Goal: Task Accomplishment & Management: Manage account settings

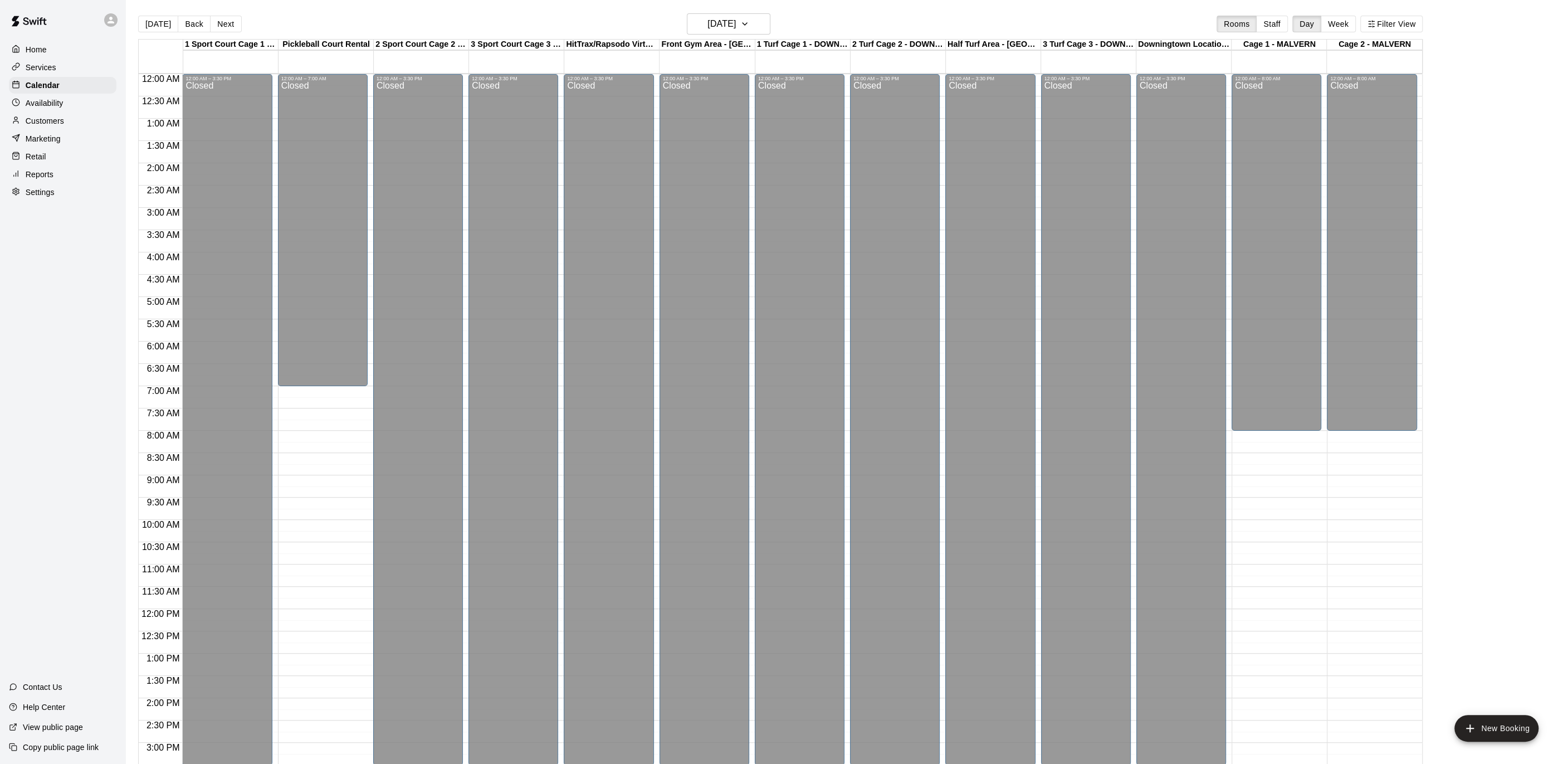
scroll to position [334, 0]
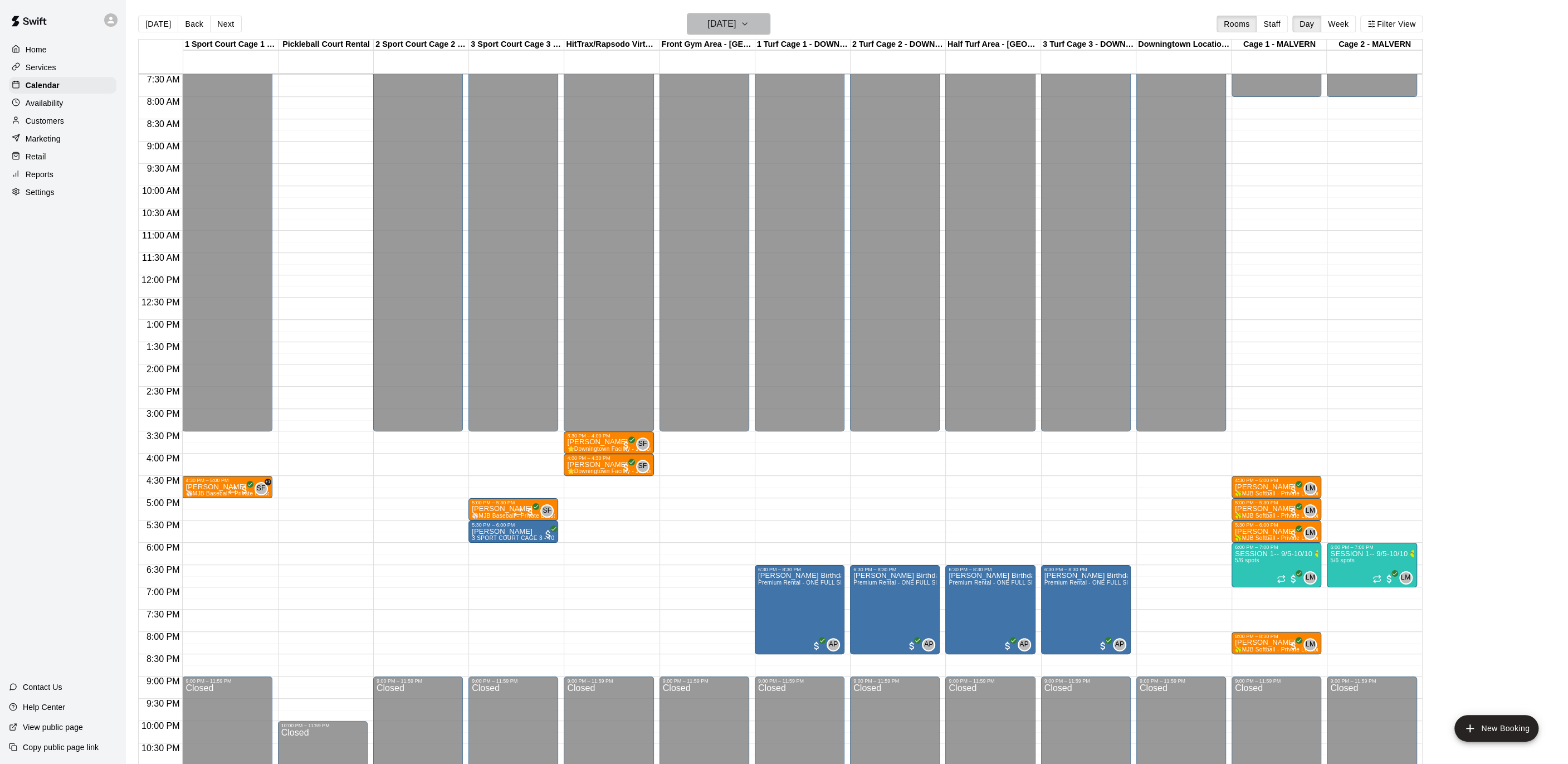
click at [766, 22] on button "[DATE]" at bounding box center [728, 24] width 83 height 21
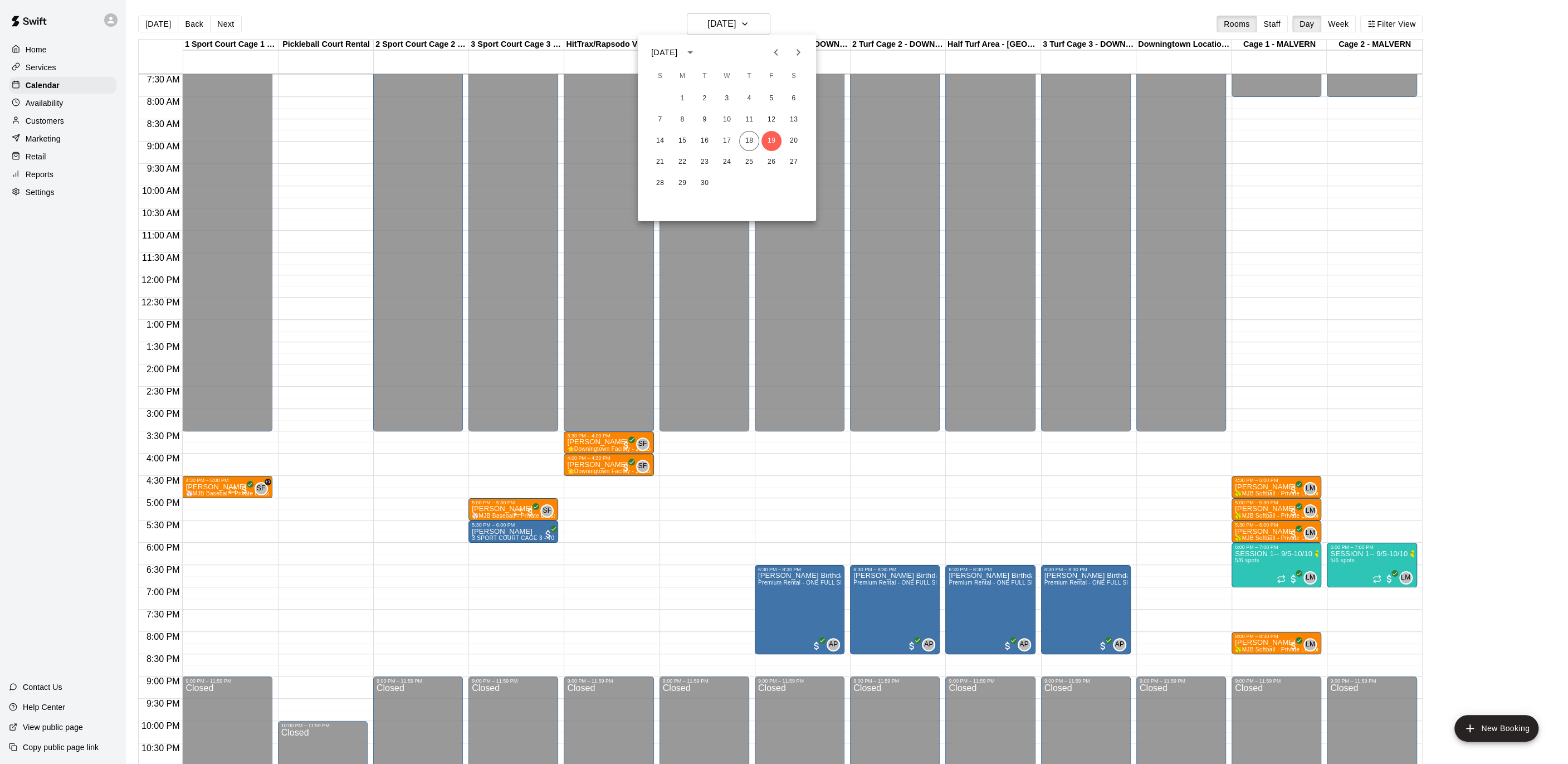
click at [798, 54] on icon "Next month" at bounding box center [798, 52] width 13 height 13
click at [758, 122] on button "6" at bounding box center [749, 119] width 20 height 20
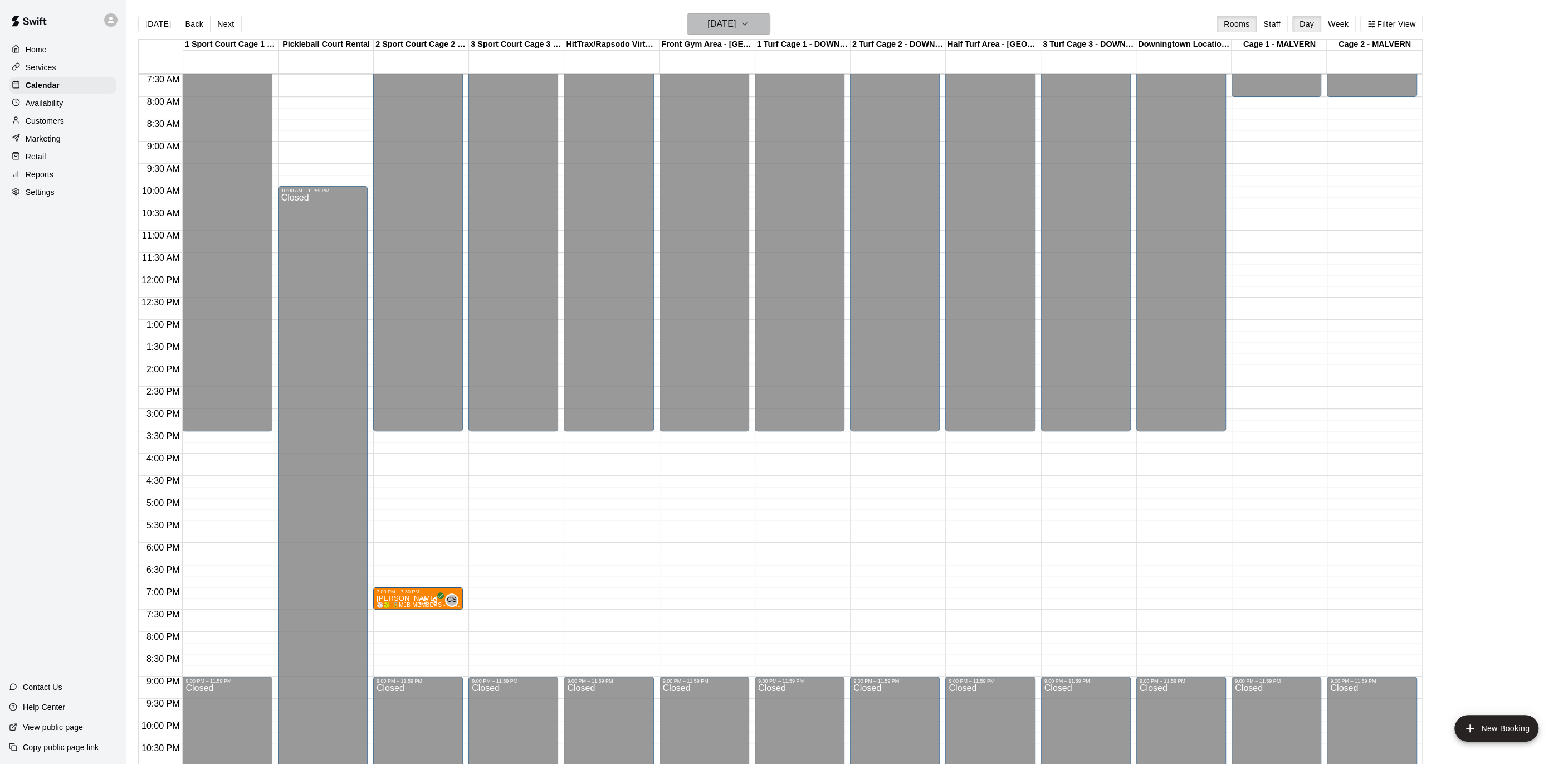
click at [769, 32] on button "[DATE]" at bounding box center [728, 24] width 83 height 21
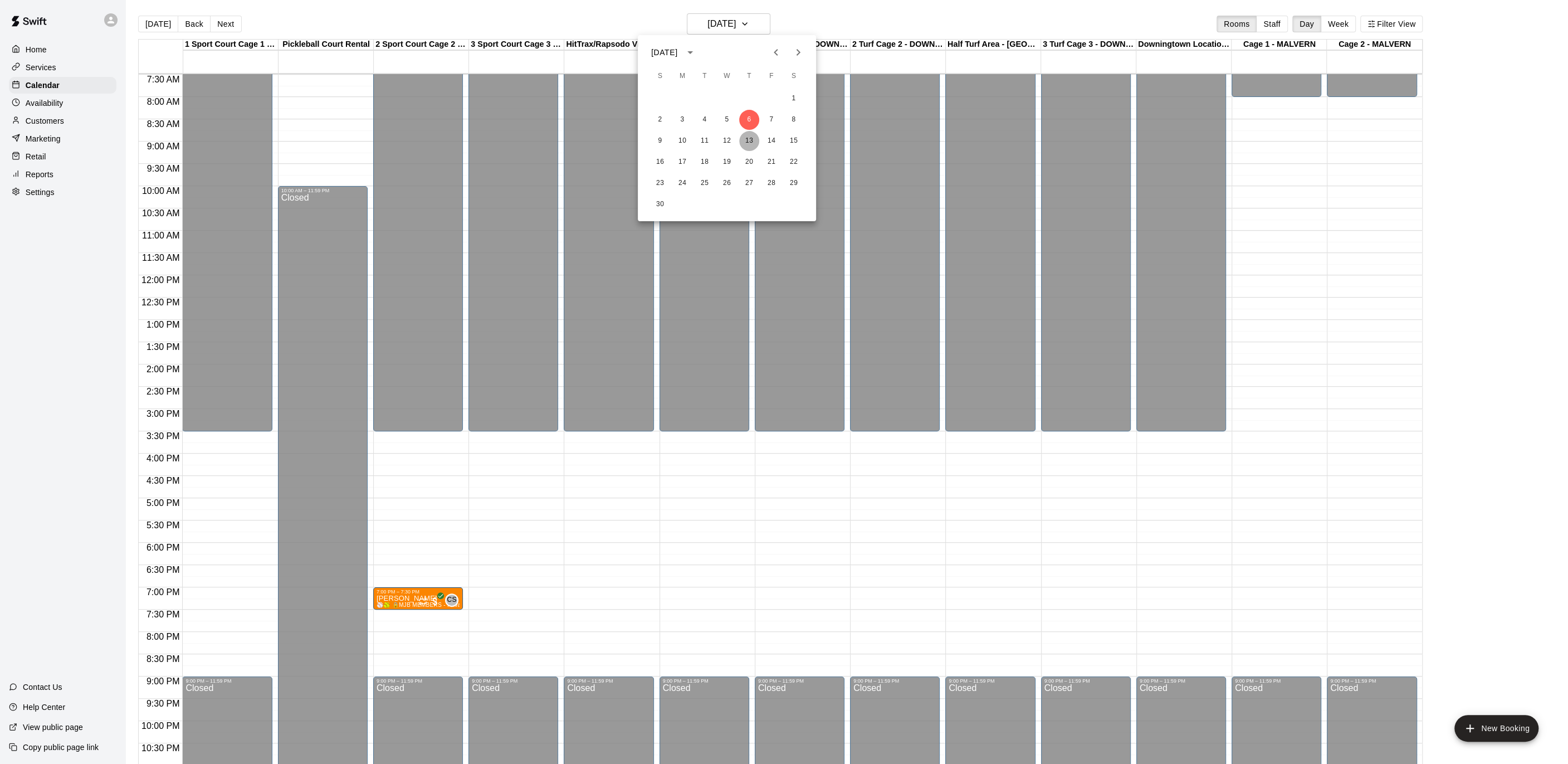
click at [758, 143] on button "13" at bounding box center [749, 141] width 20 height 20
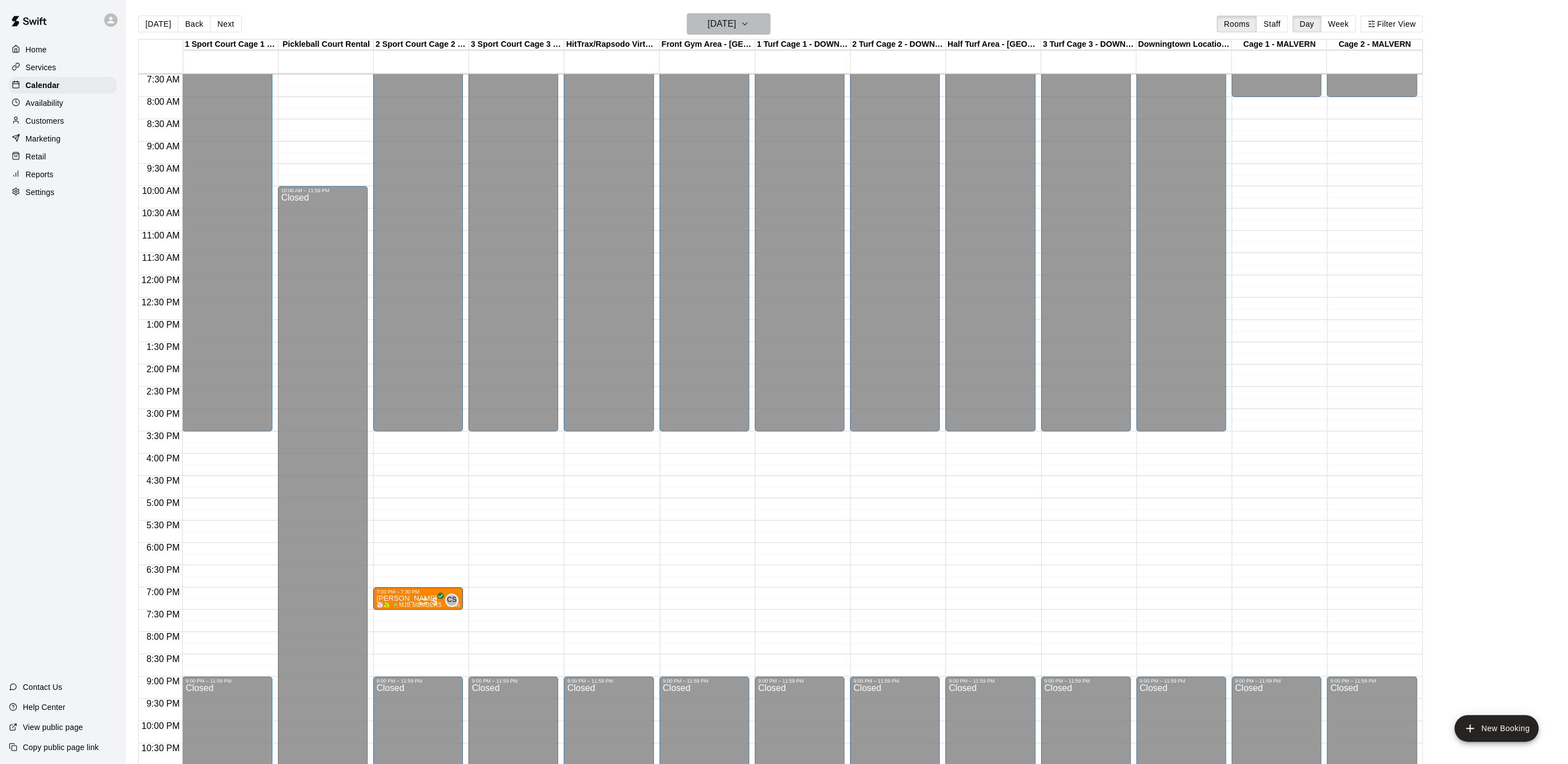
click at [749, 29] on icon "button" at bounding box center [744, 24] width 9 height 13
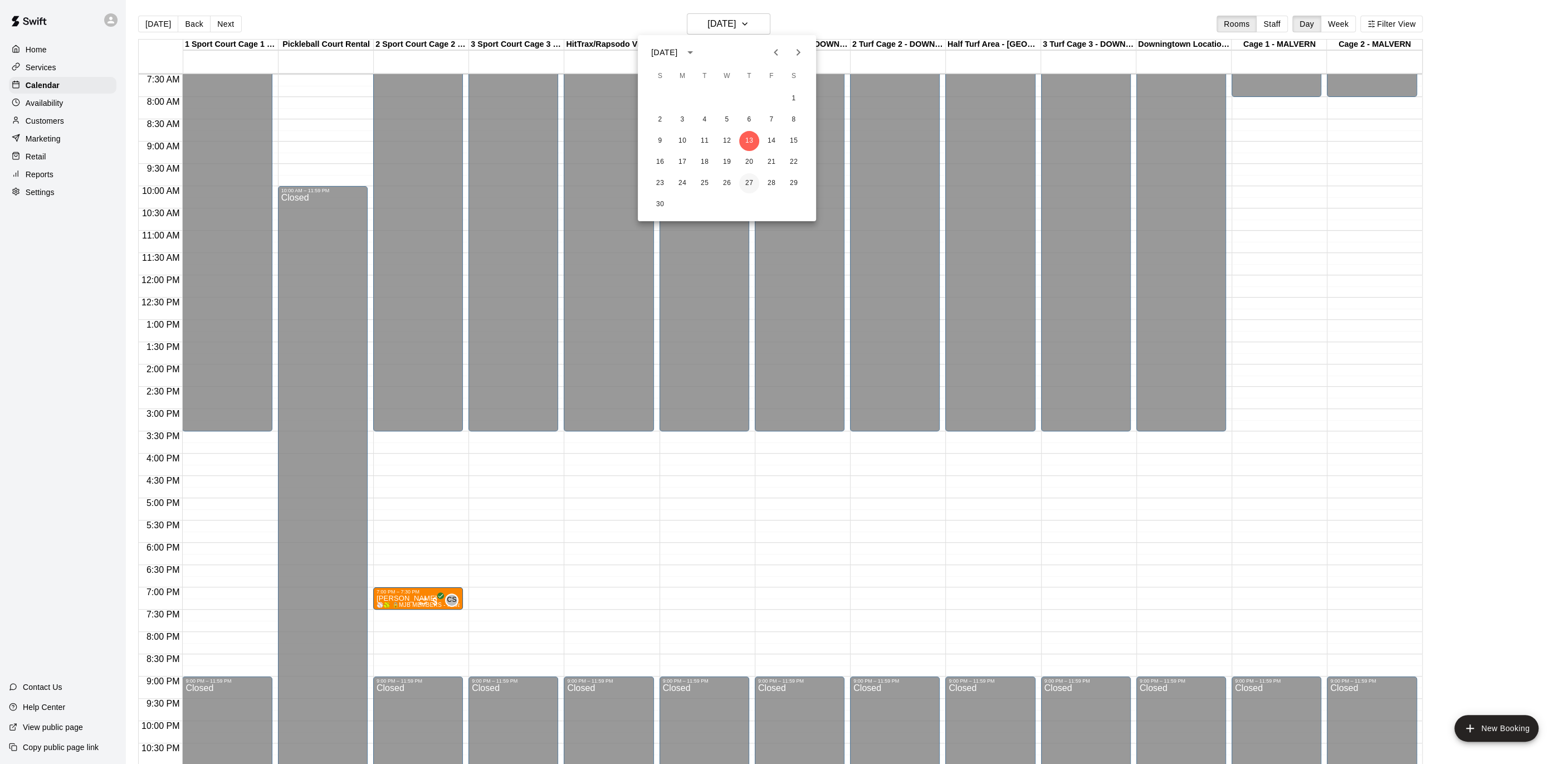
click at [745, 180] on button "27" at bounding box center [749, 183] width 20 height 20
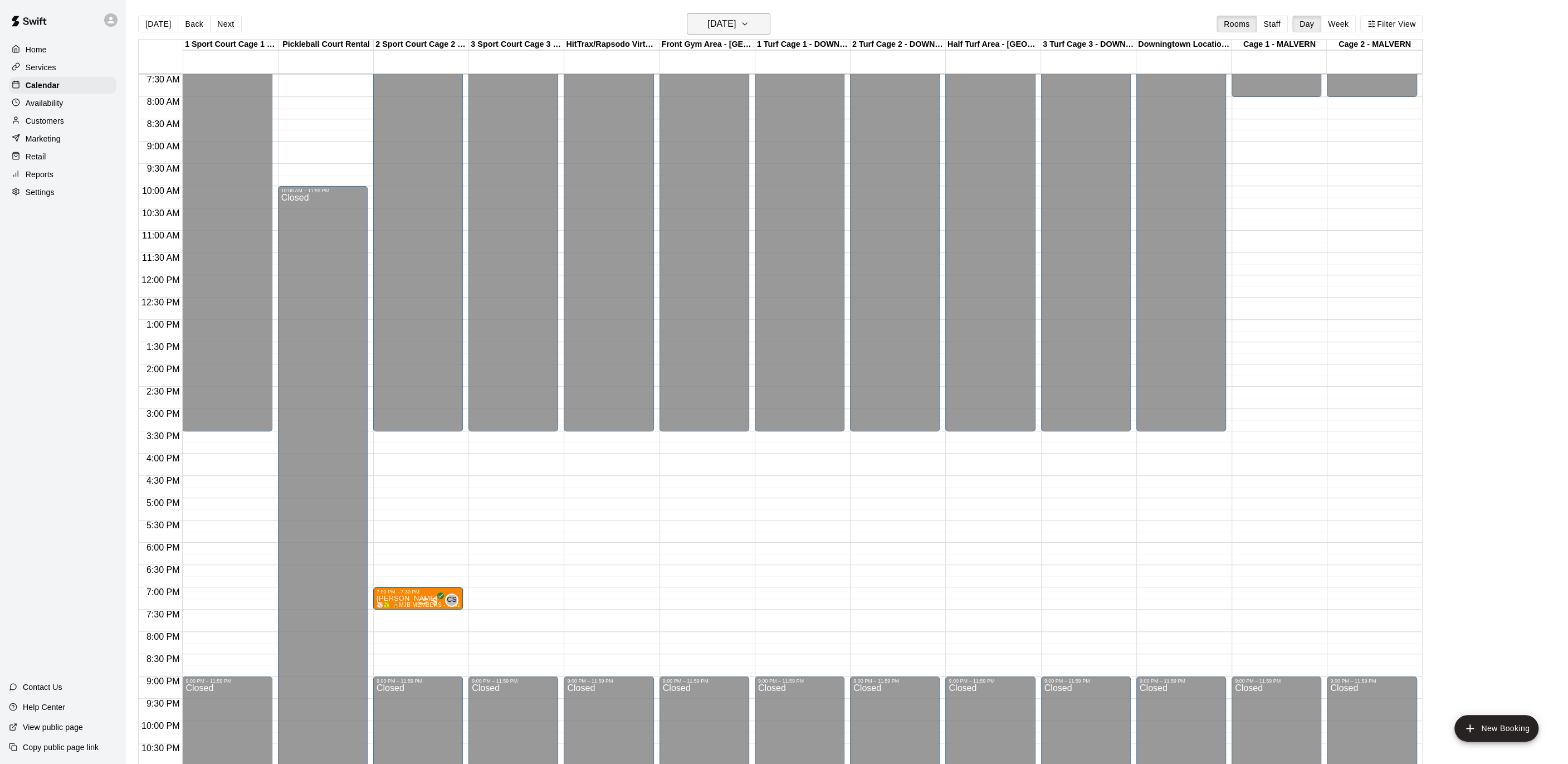
click at [769, 24] on button "[DATE]" at bounding box center [728, 24] width 83 height 21
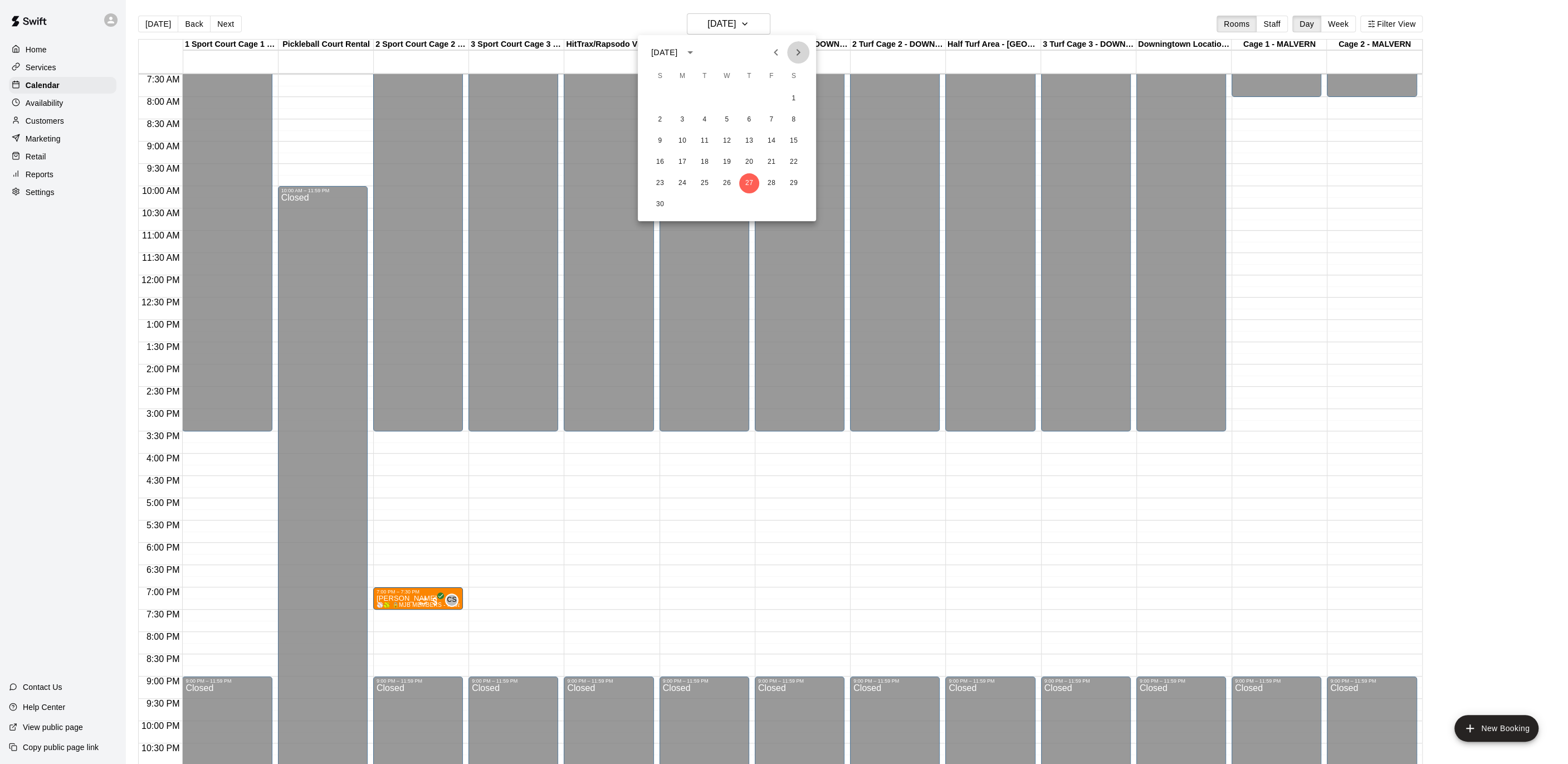
click at [792, 50] on icon "Next month" at bounding box center [798, 52] width 13 height 13
click at [748, 98] on button "4" at bounding box center [749, 99] width 20 height 20
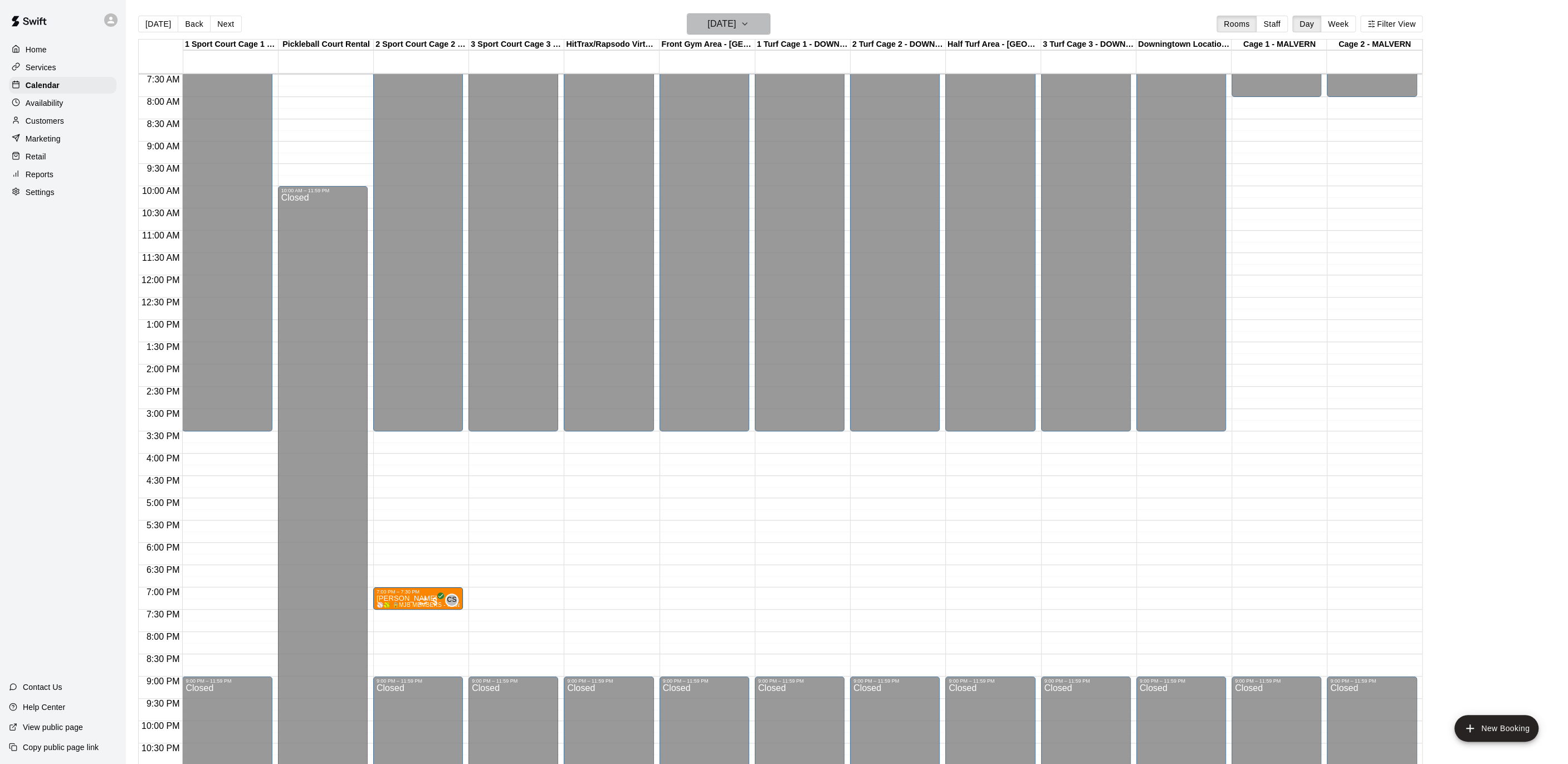
click at [755, 25] on button "[DATE]" at bounding box center [728, 24] width 83 height 21
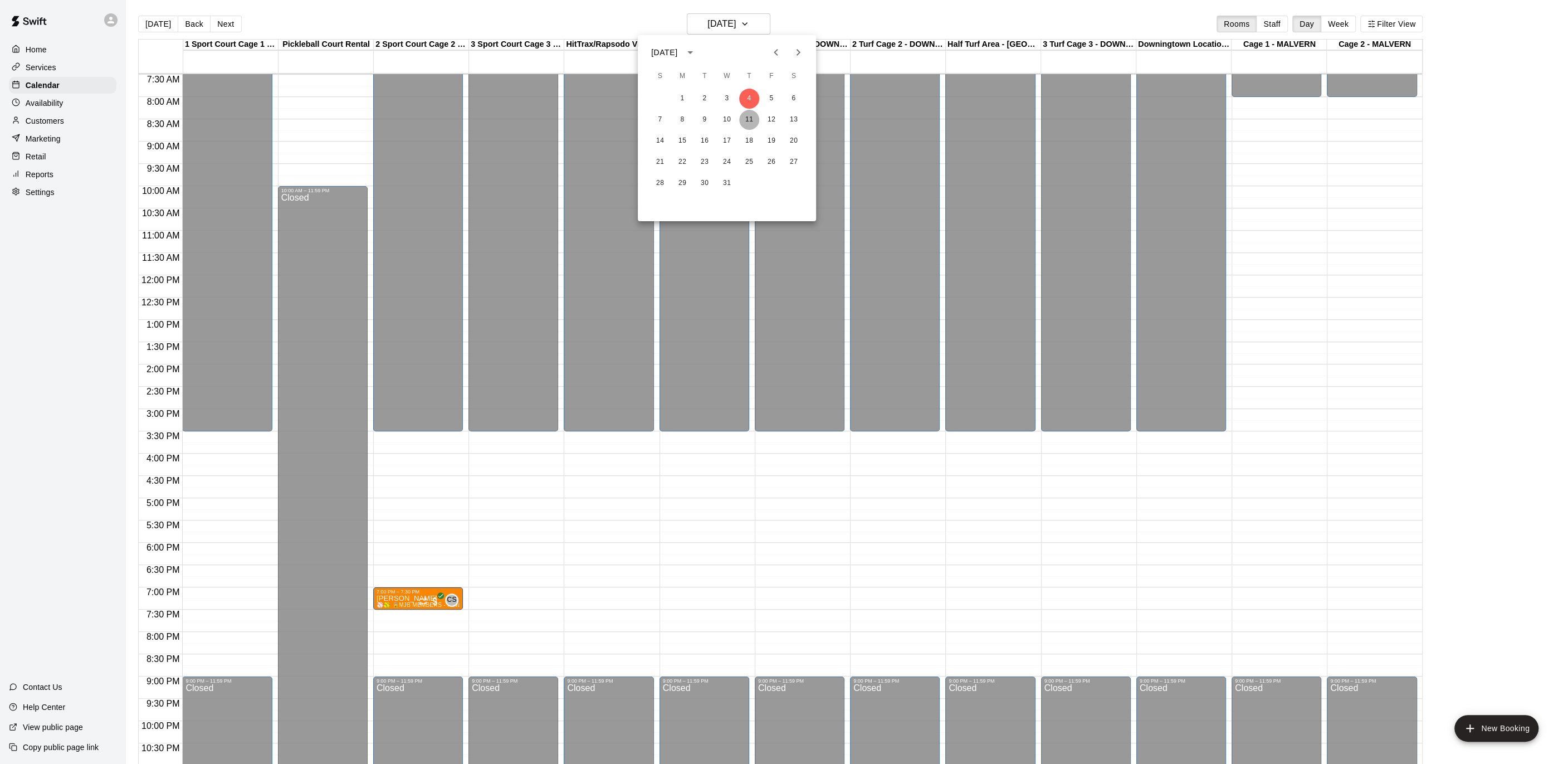
click at [743, 128] on button "11" at bounding box center [749, 119] width 20 height 20
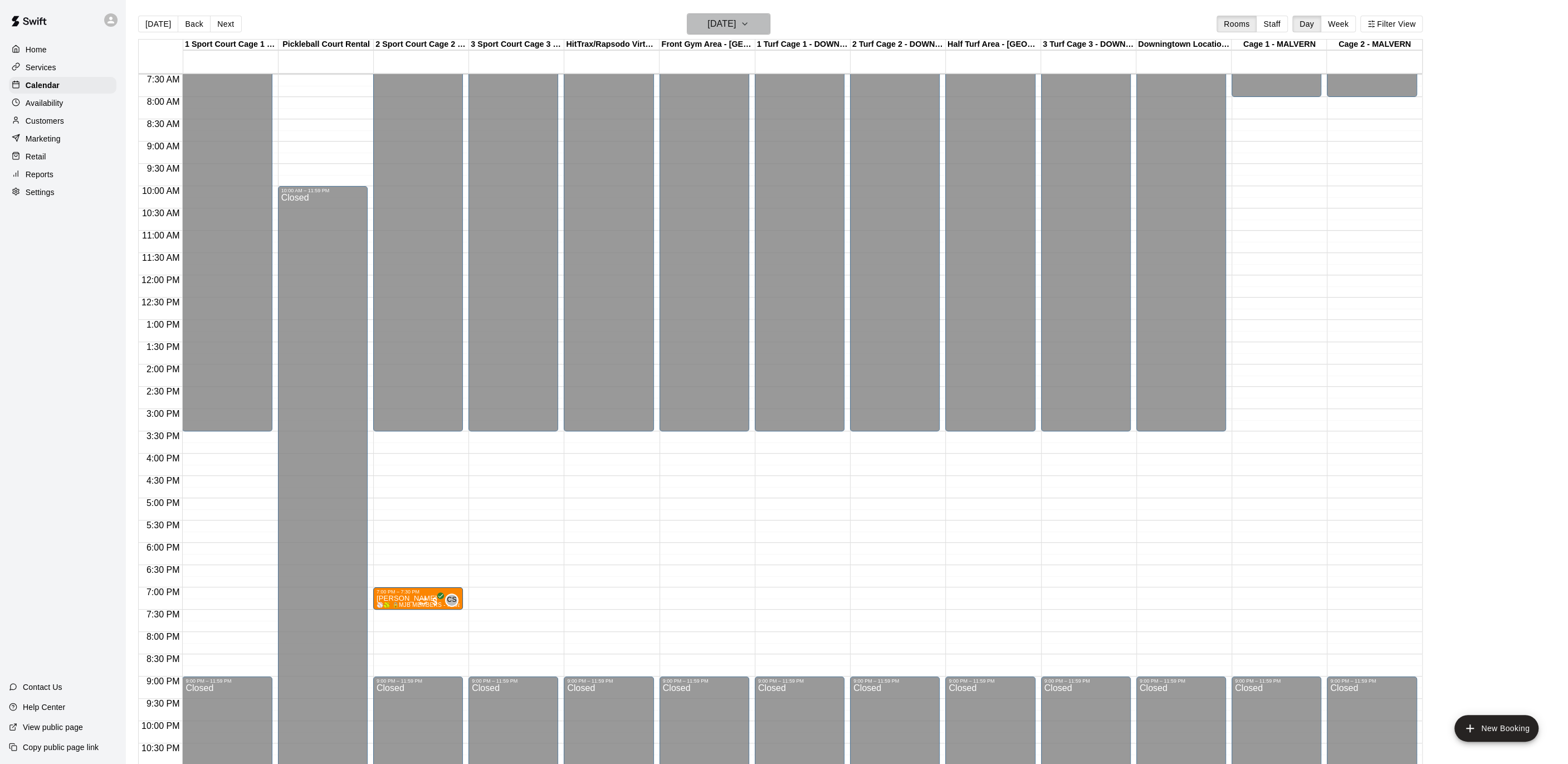
click at [758, 19] on button "[DATE]" at bounding box center [728, 24] width 83 height 21
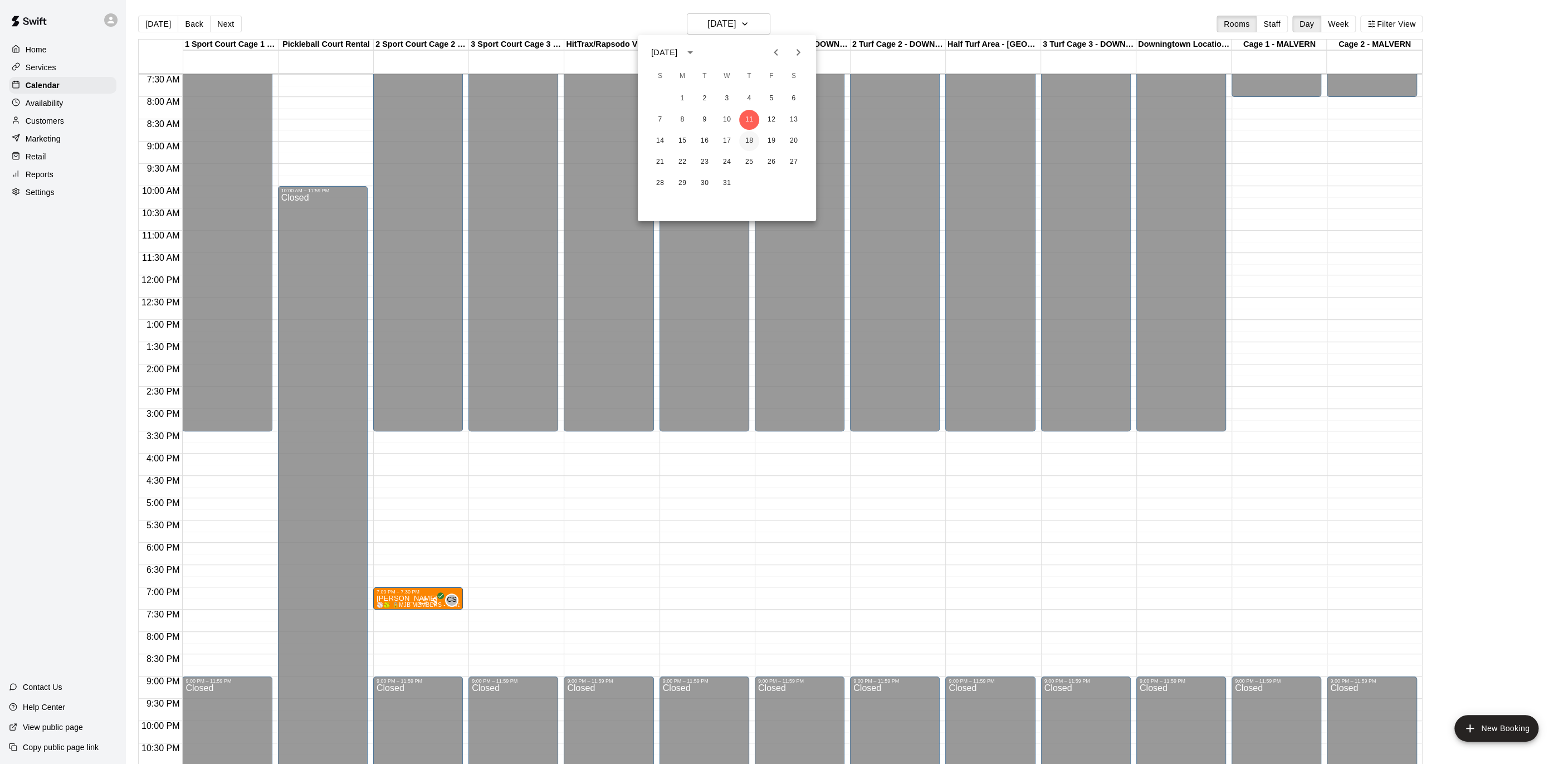
click at [744, 139] on button "18" at bounding box center [749, 141] width 20 height 20
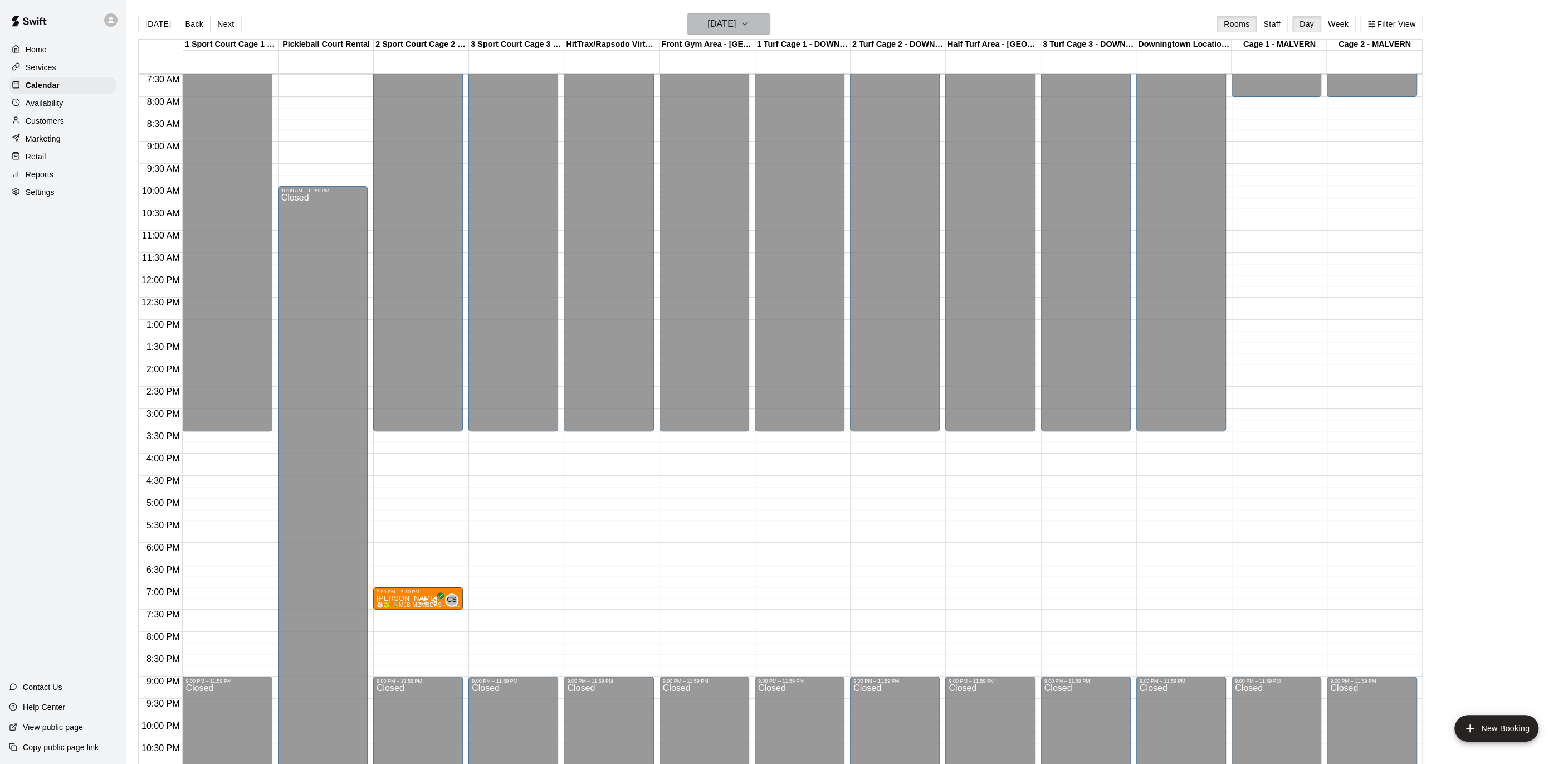
click at [749, 27] on icon "button" at bounding box center [744, 24] width 9 height 13
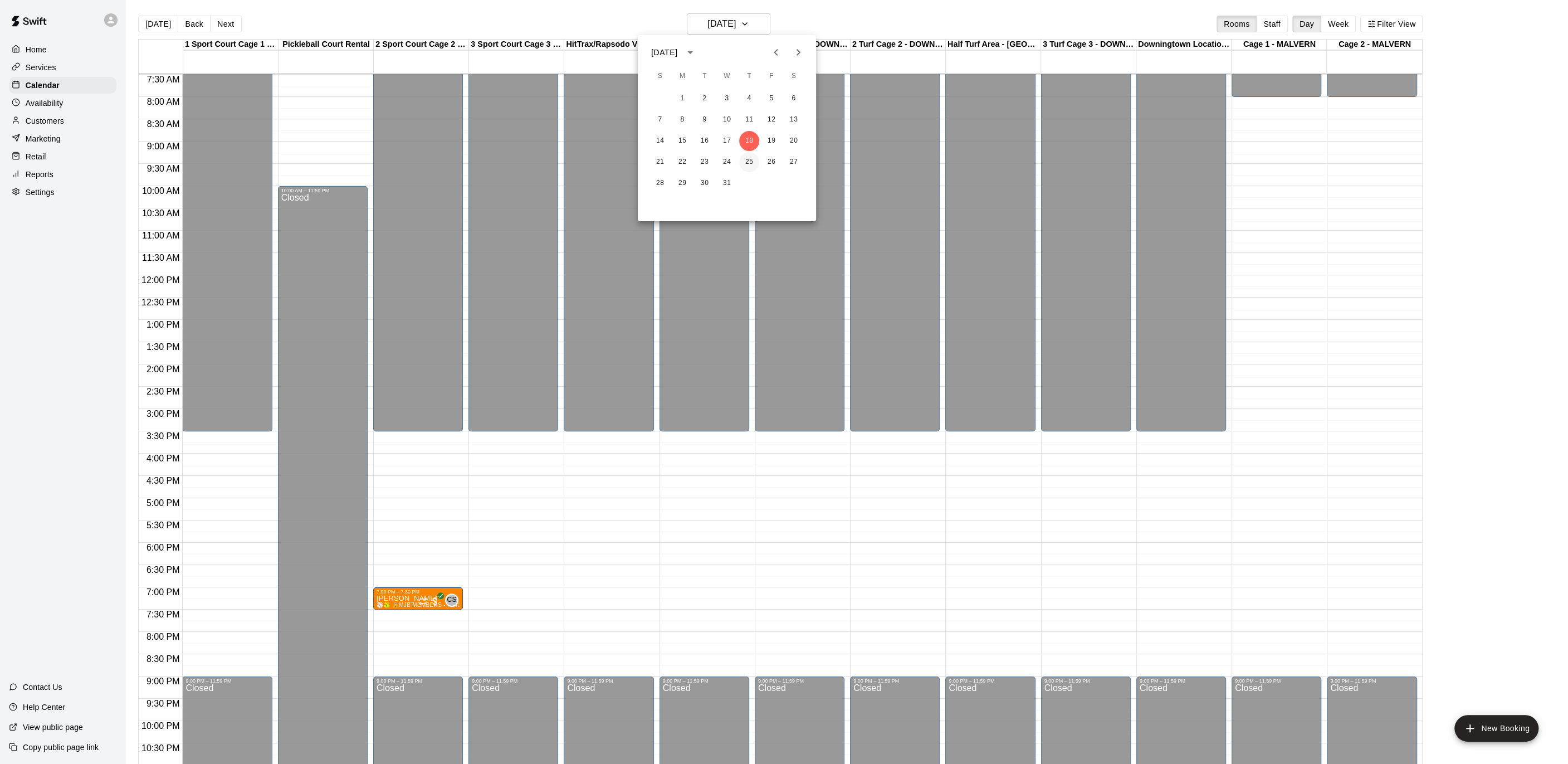
click at [751, 164] on button "25" at bounding box center [749, 162] width 20 height 20
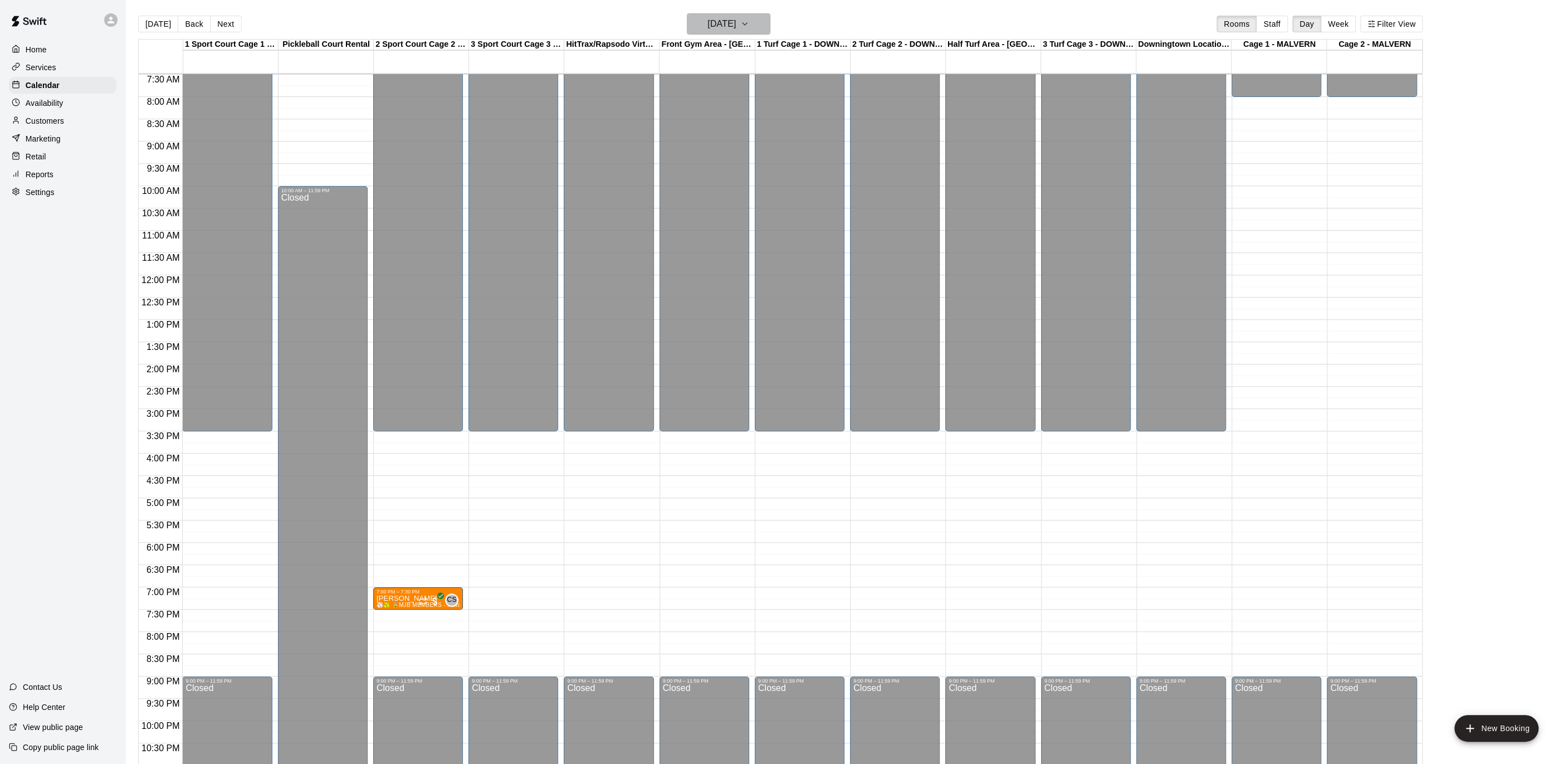
click at [749, 21] on icon "button" at bounding box center [744, 24] width 9 height 13
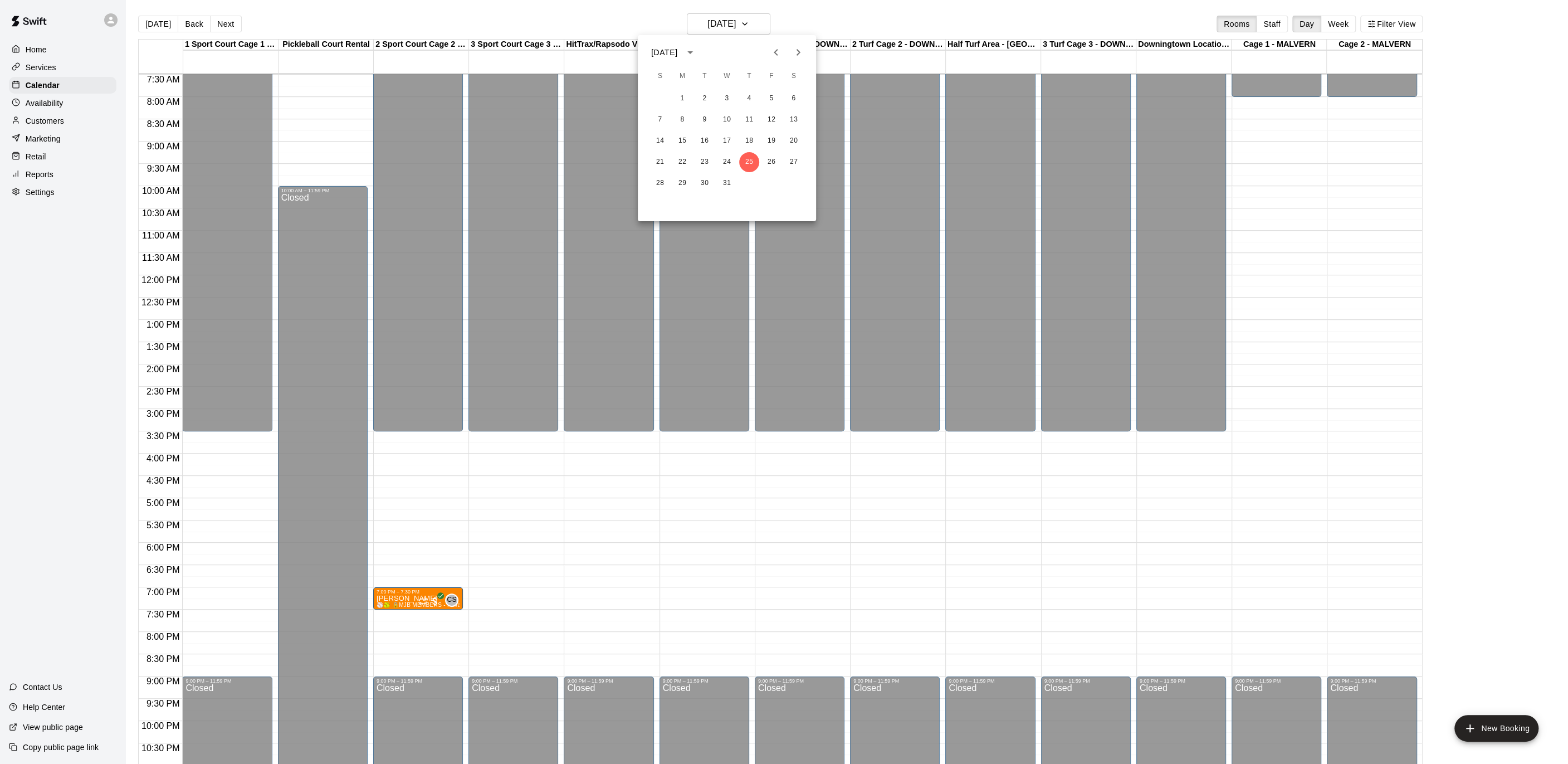
click at [803, 49] on icon "Next month" at bounding box center [798, 52] width 13 height 13
click at [763, 27] on div at bounding box center [784, 382] width 1568 height 764
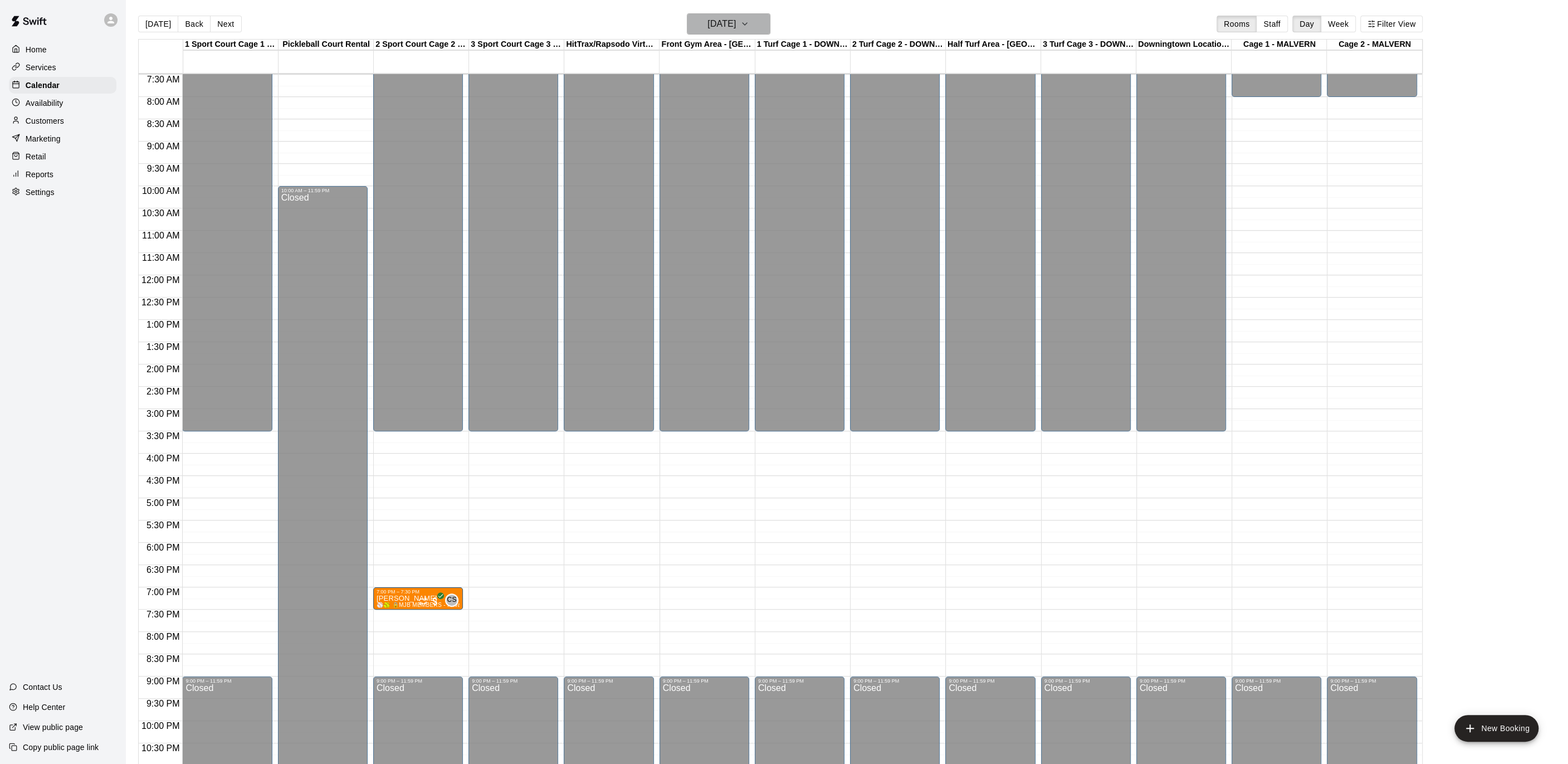
click at [747, 24] on icon "button" at bounding box center [744, 24] width 4 height 2
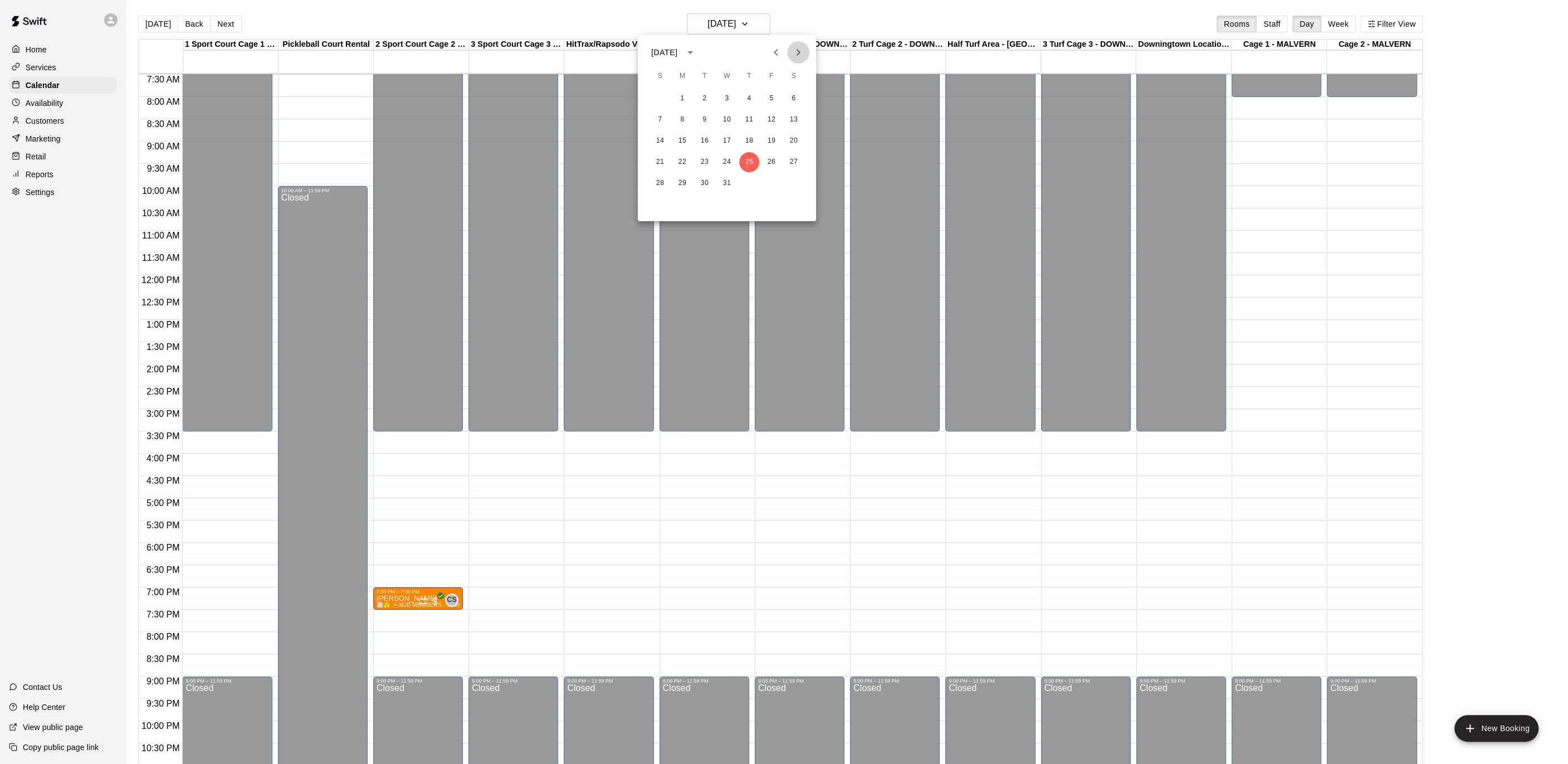
click at [791, 49] on icon "Next month" at bounding box center [798, 52] width 13 height 13
click at [756, 101] on button "1" at bounding box center [749, 99] width 20 height 20
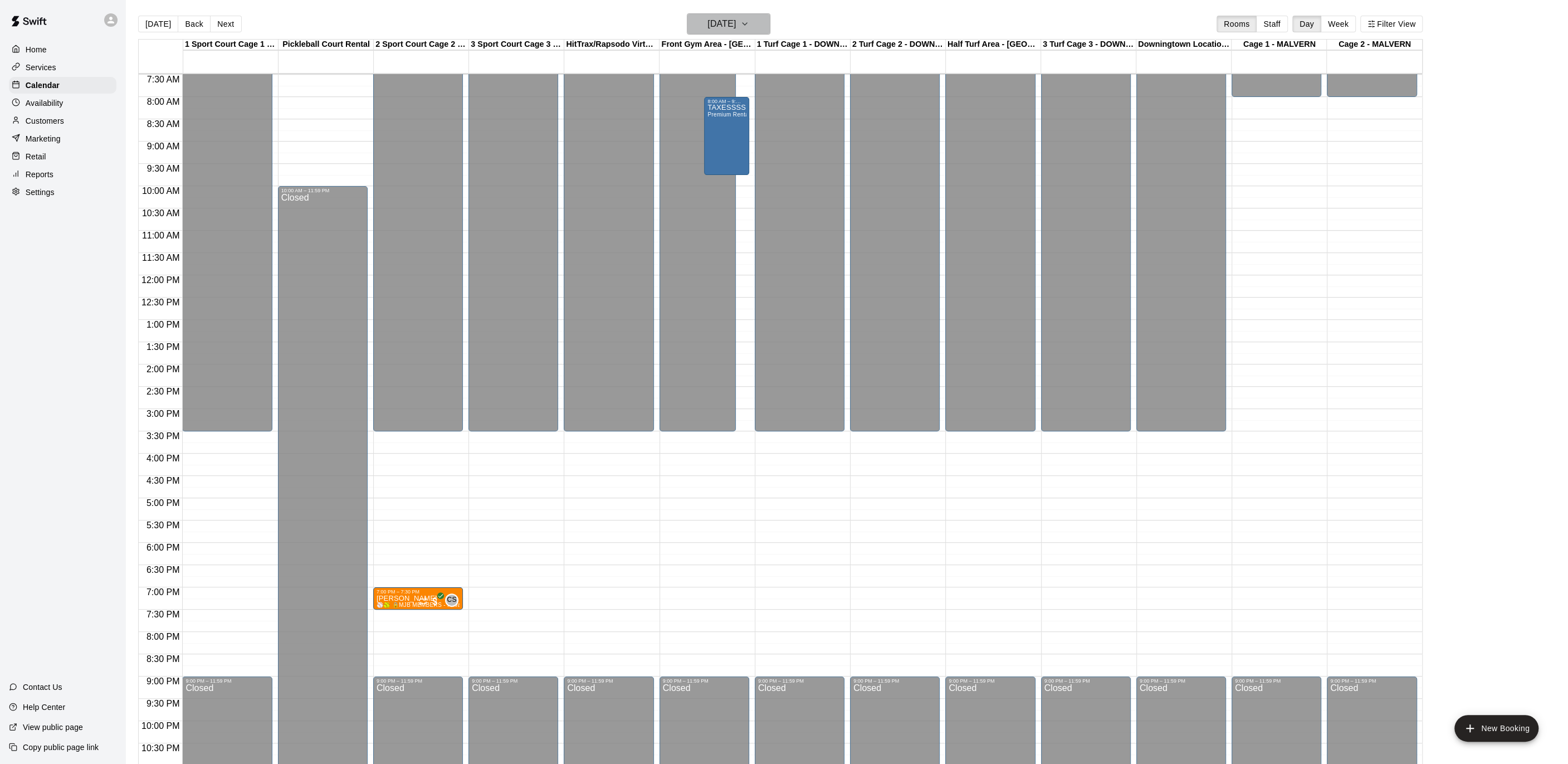
click at [758, 29] on button "[DATE]" at bounding box center [728, 24] width 83 height 21
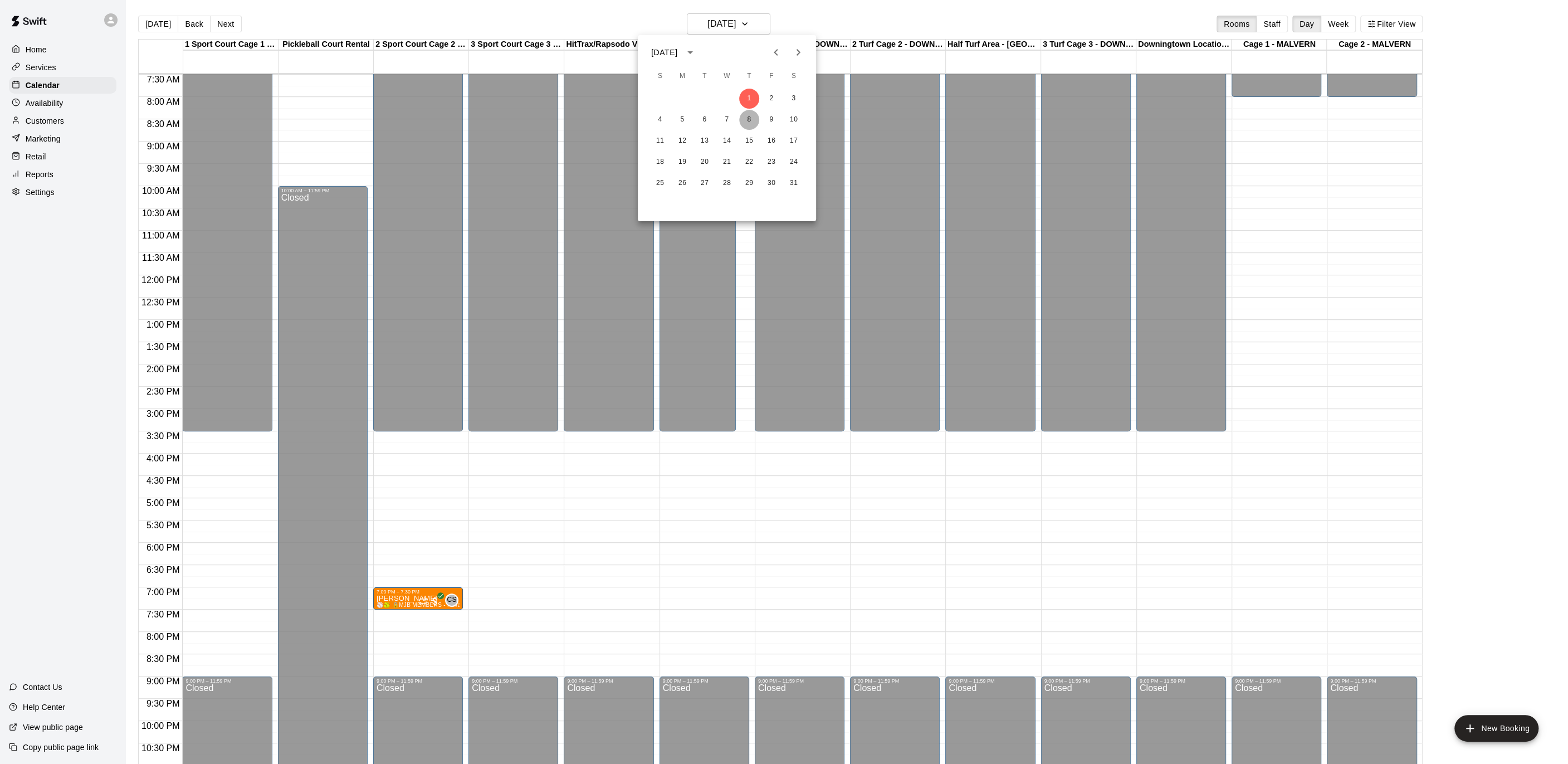
click at [746, 117] on button "8" at bounding box center [749, 119] width 20 height 20
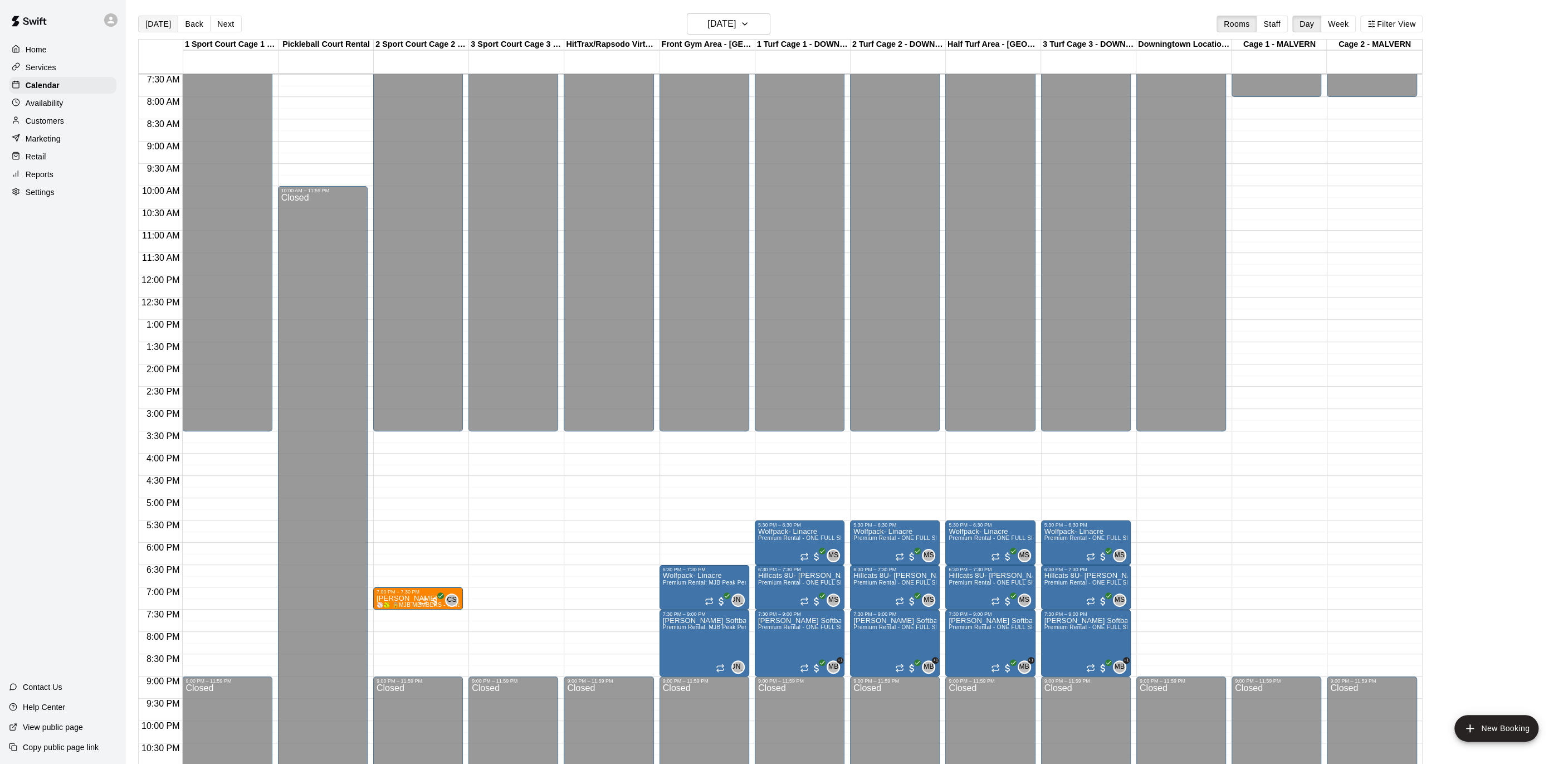
click at [159, 23] on button "[DATE]" at bounding box center [158, 24] width 40 height 16
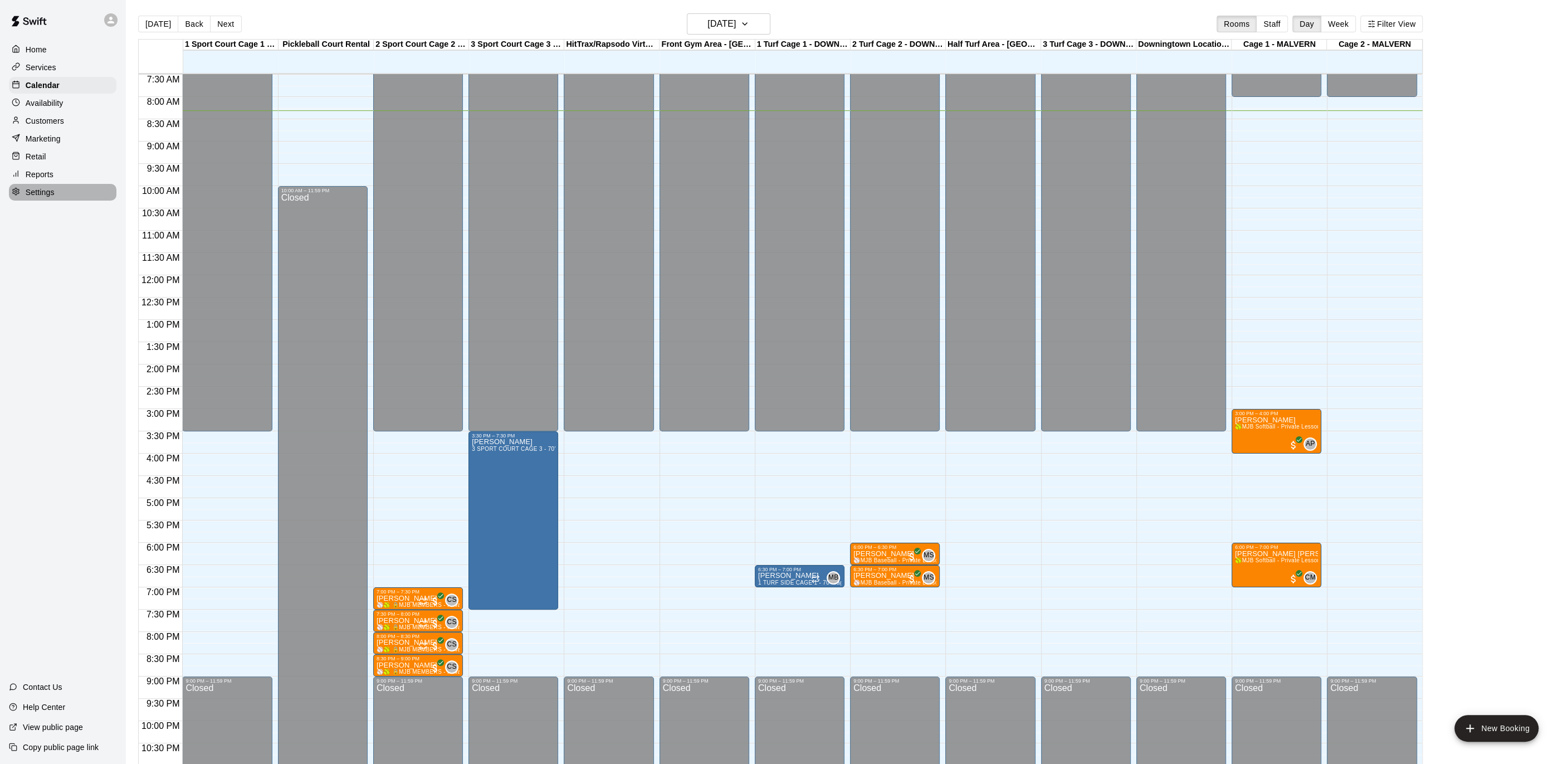
click at [56, 190] on div "Settings" at bounding box center [63, 192] width 108 height 16
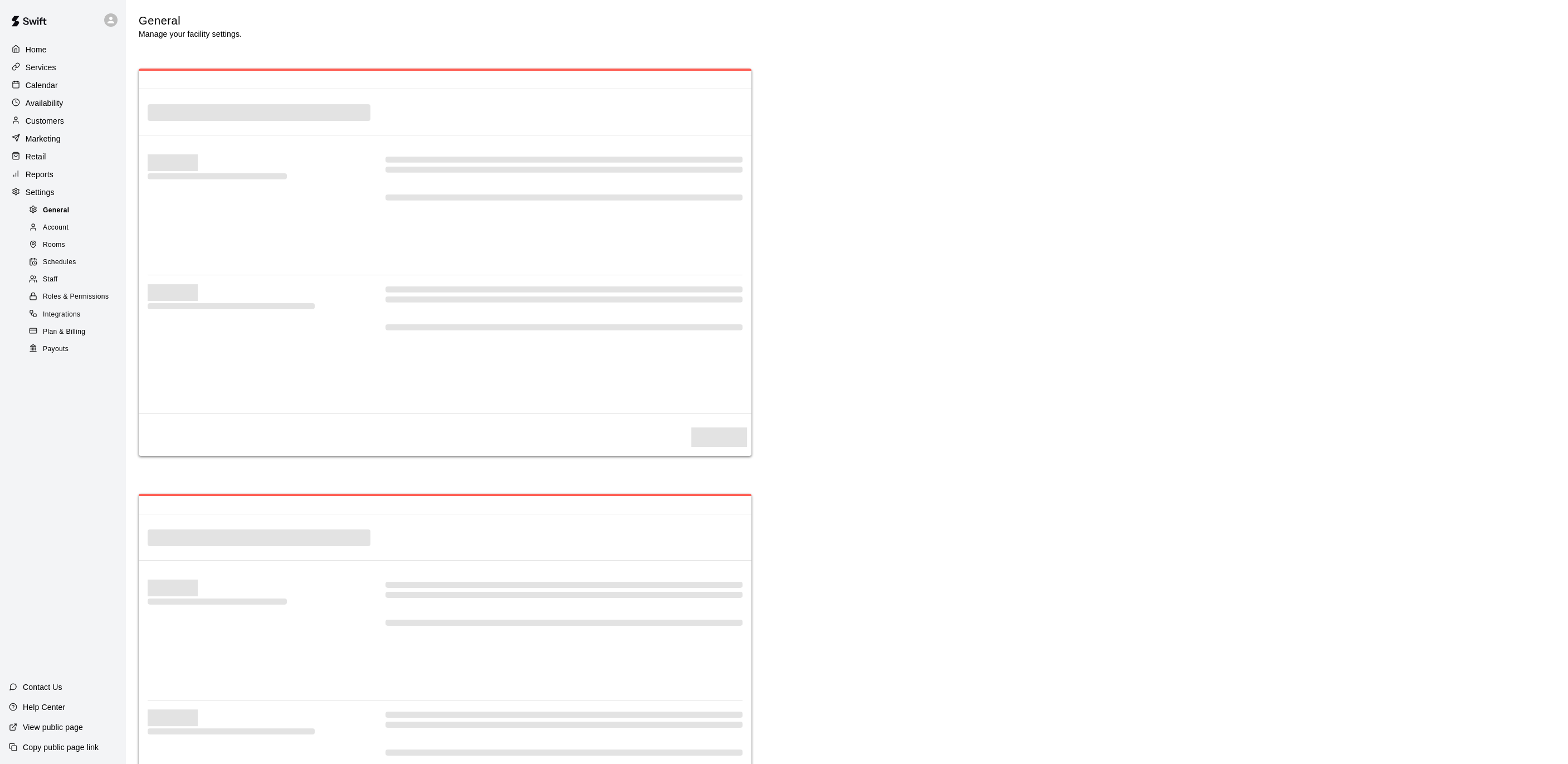
select select "**"
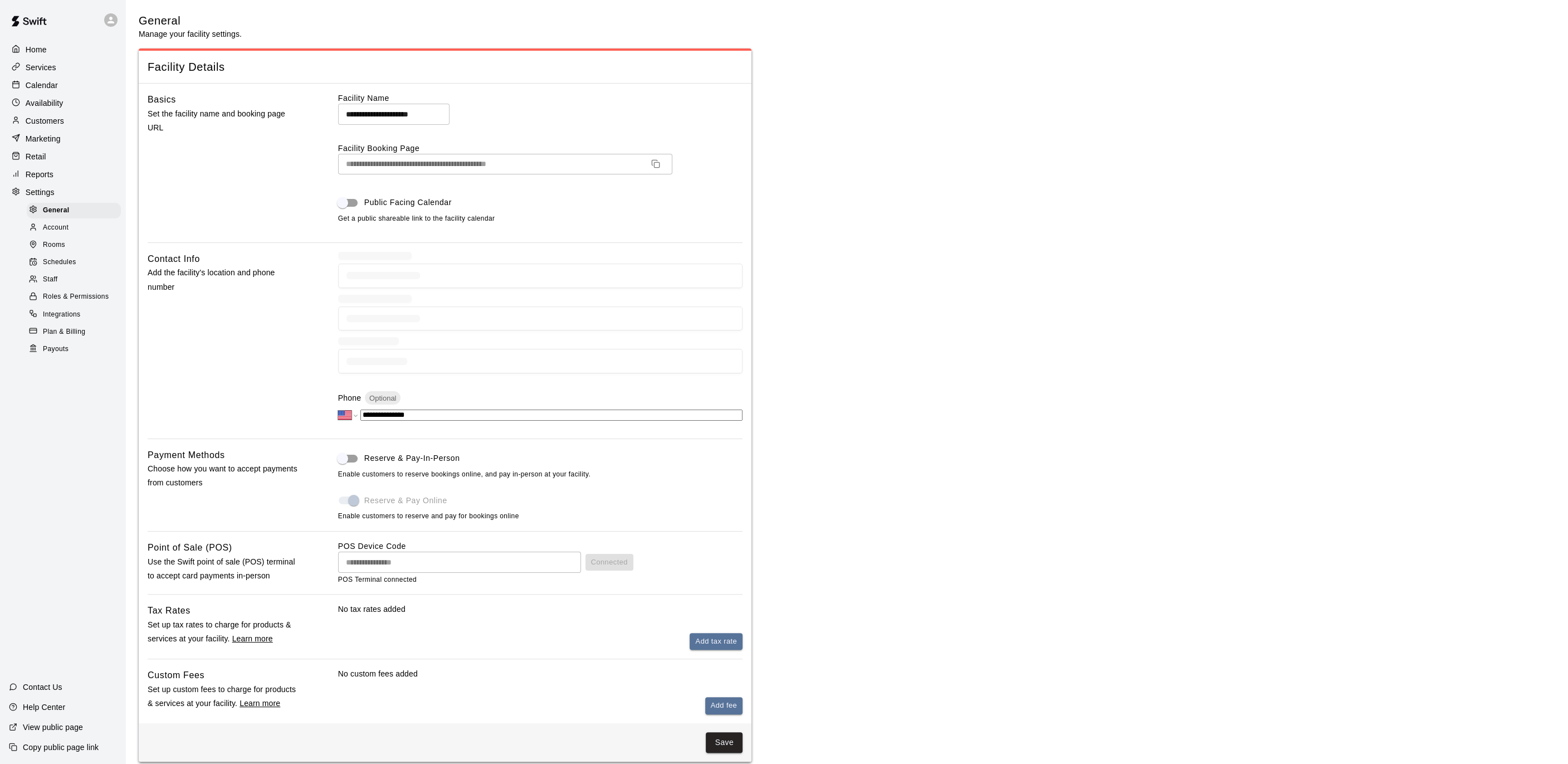
scroll to position [2171, 0]
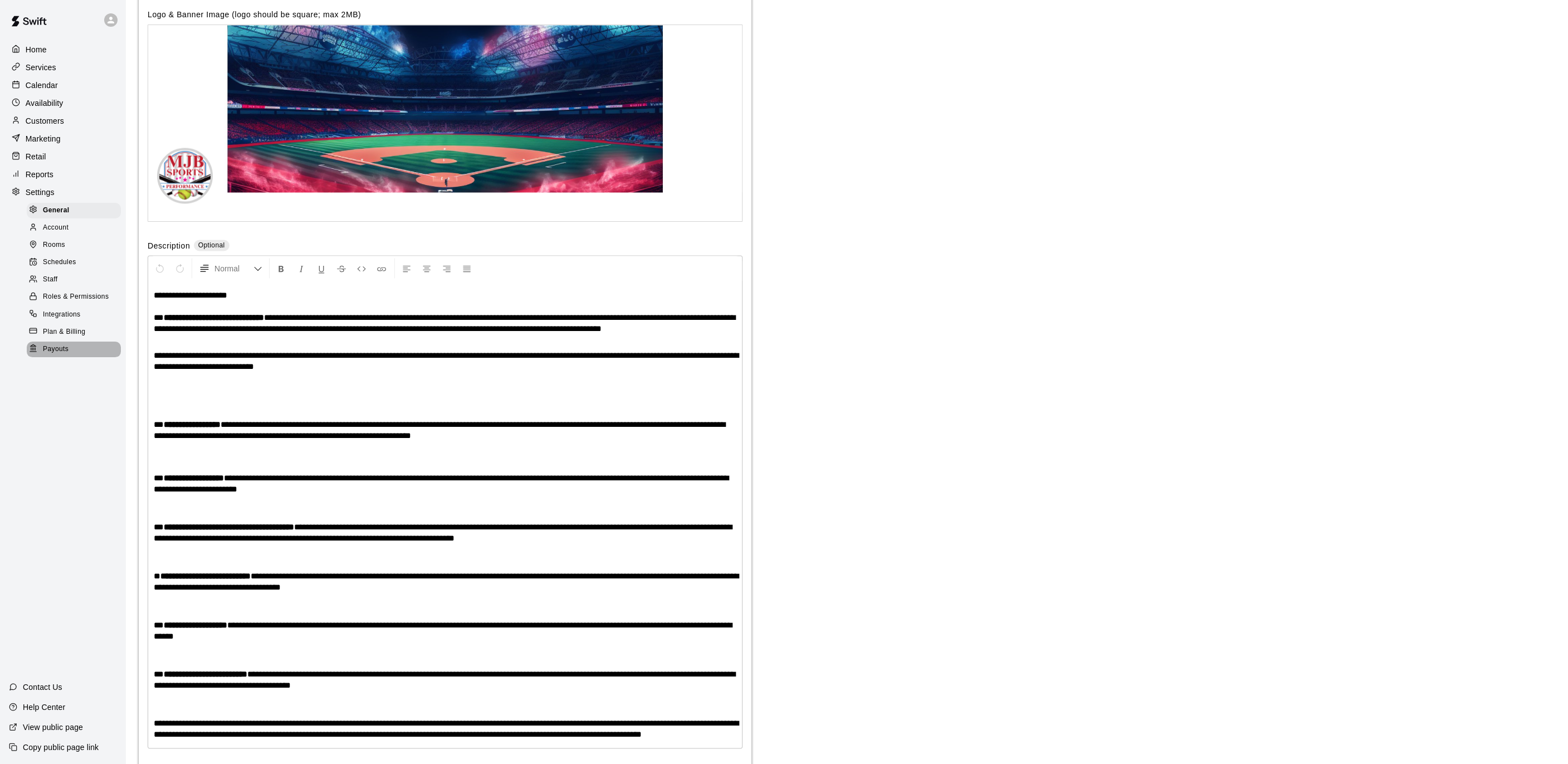
click at [82, 347] on div "Payouts" at bounding box center [74, 349] width 94 height 16
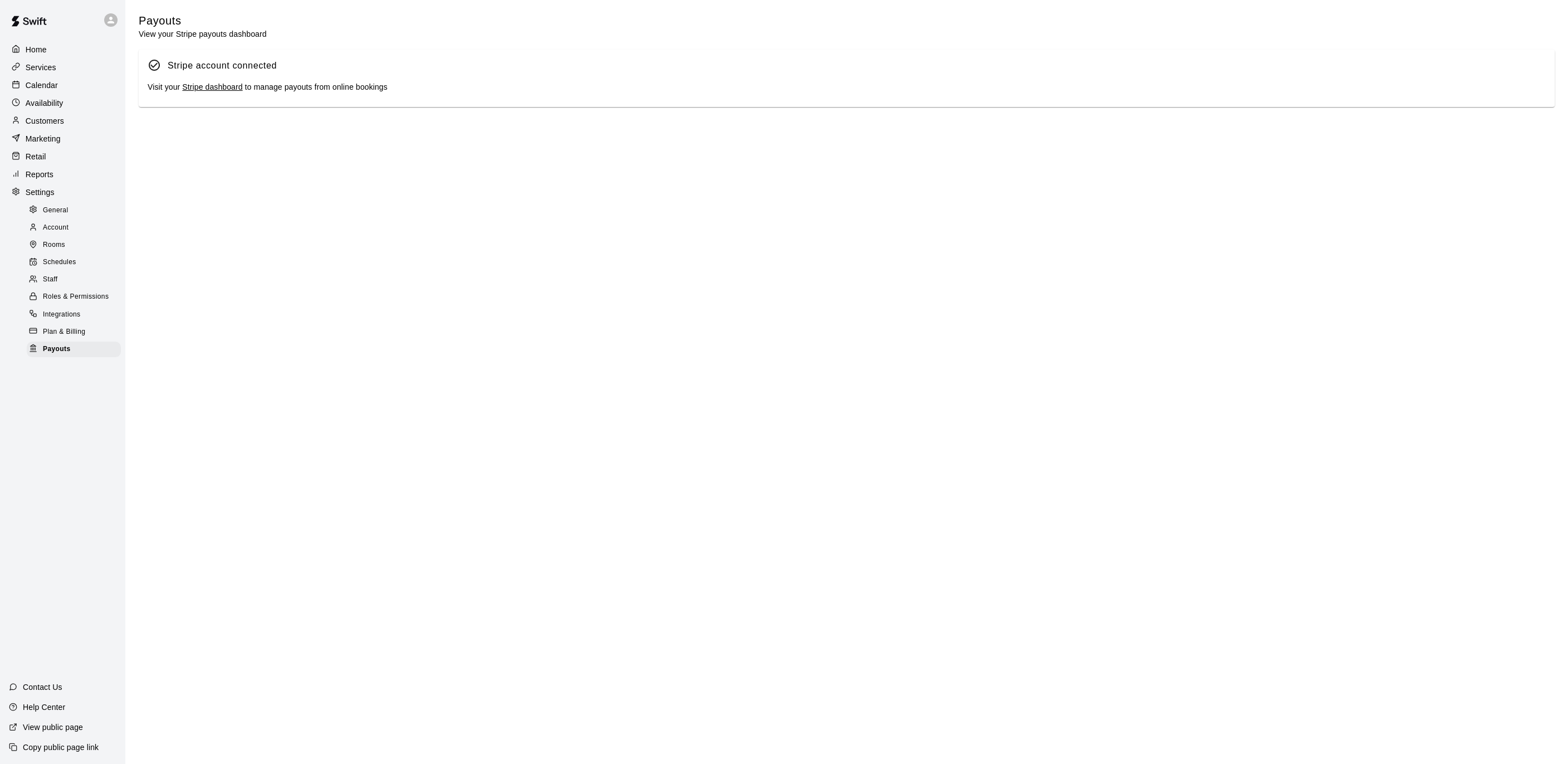
click at [207, 85] on link "Stripe dashboard" at bounding box center [212, 86] width 60 height 9
click at [37, 85] on p "Calendar" at bounding box center [41, 85] width 32 height 11
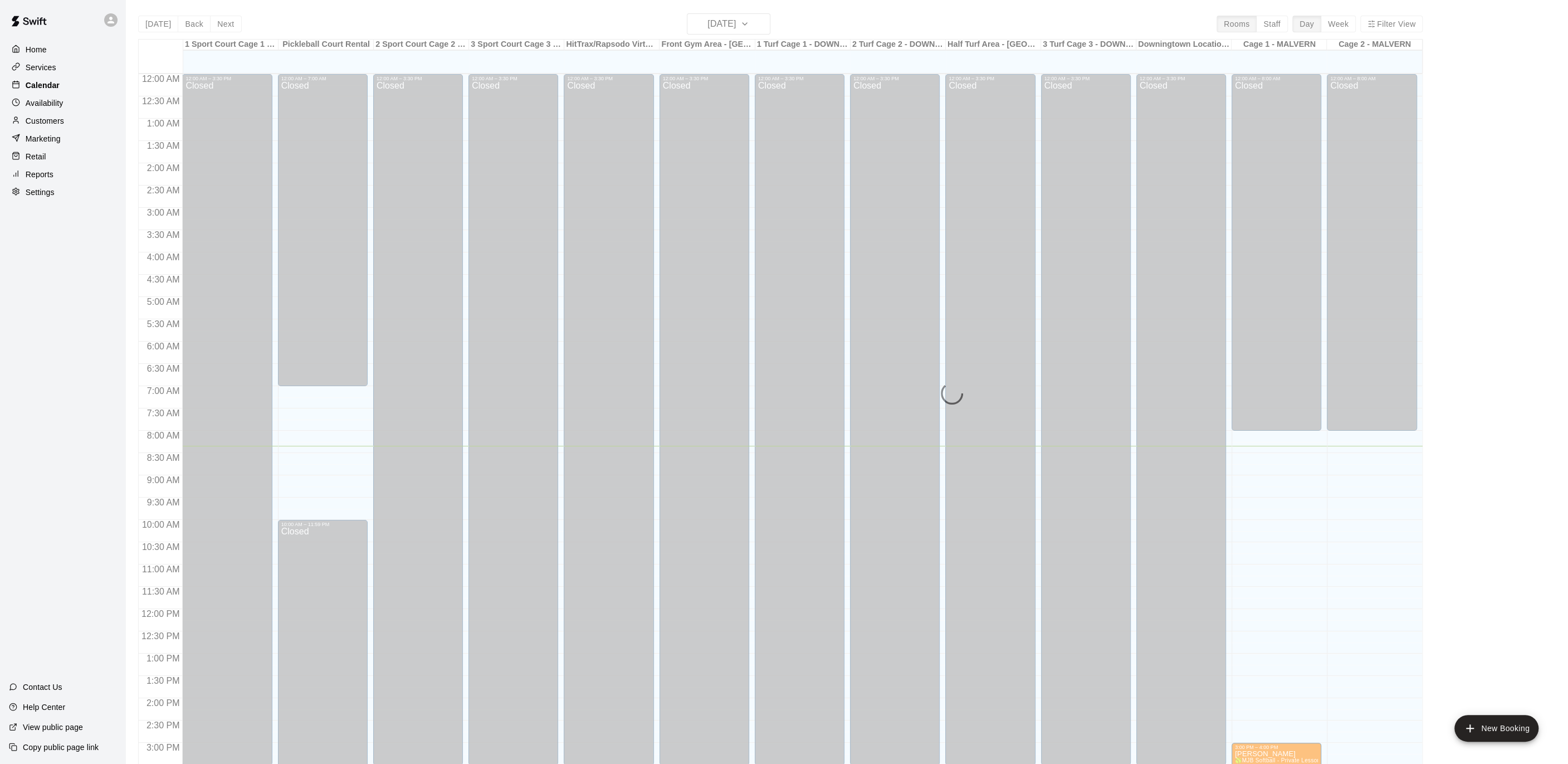
scroll to position [334, 0]
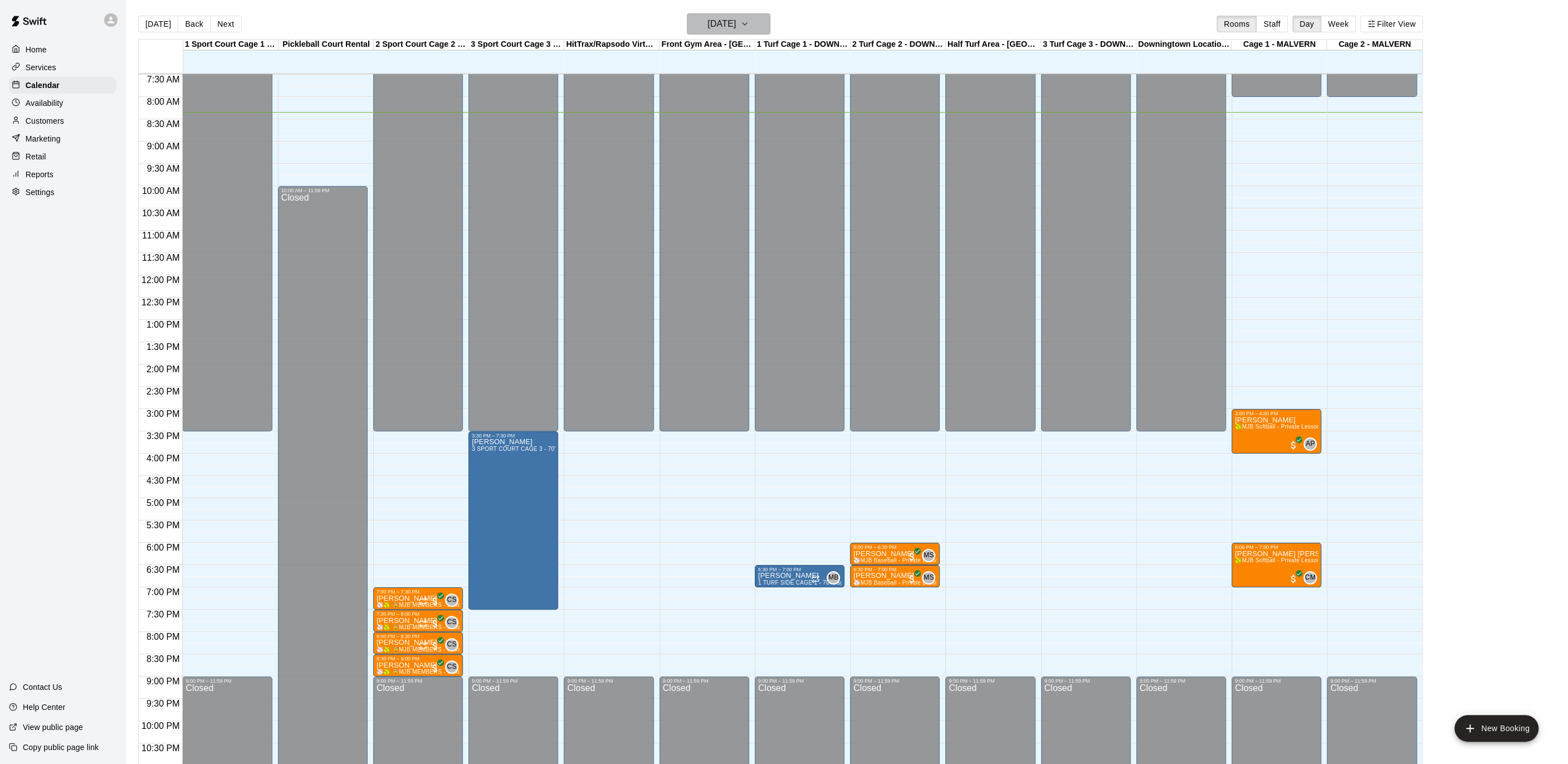
click at [769, 28] on button "[DATE]" at bounding box center [728, 24] width 83 height 21
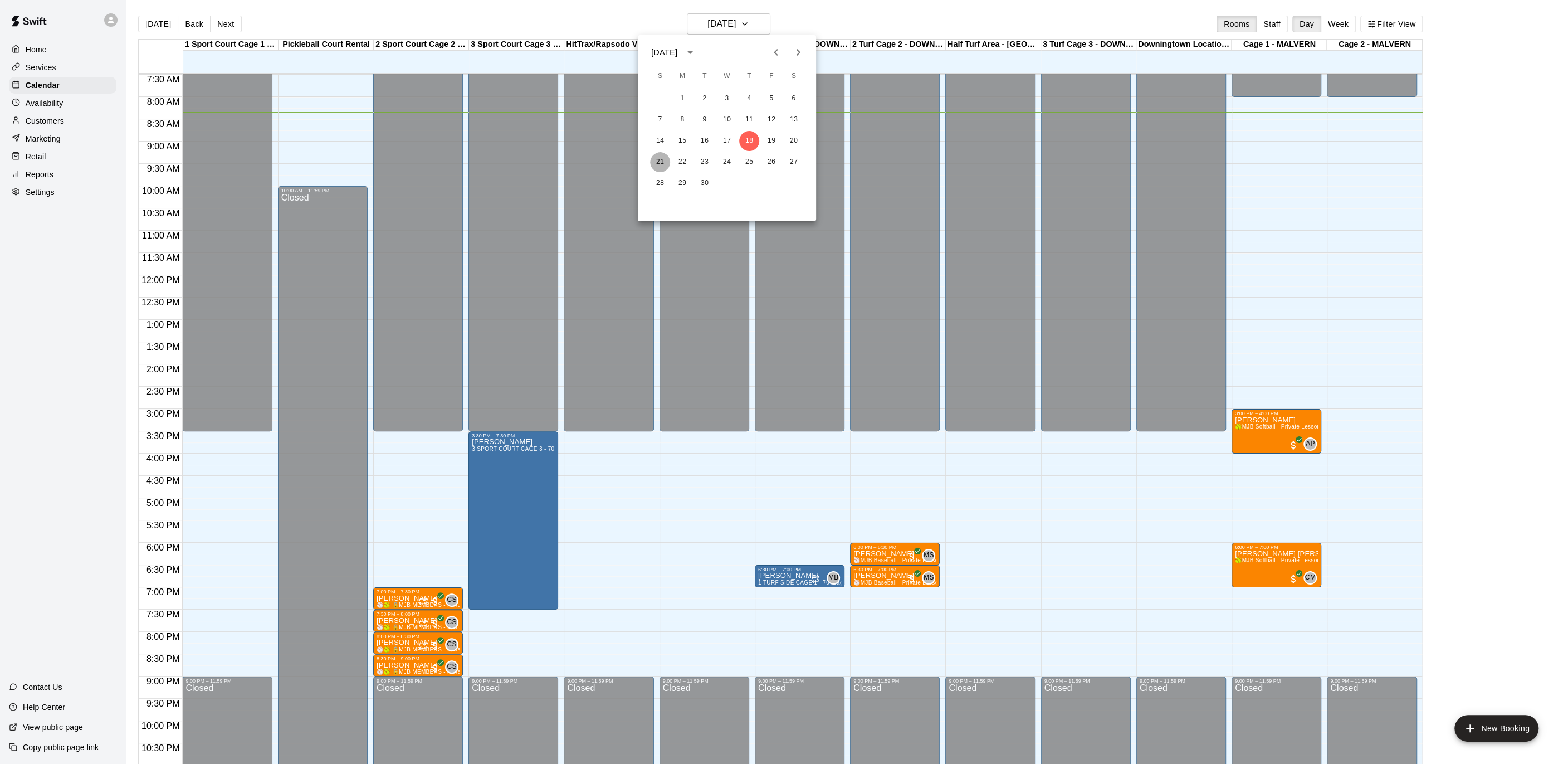
click at [653, 158] on button "21" at bounding box center [660, 162] width 20 height 20
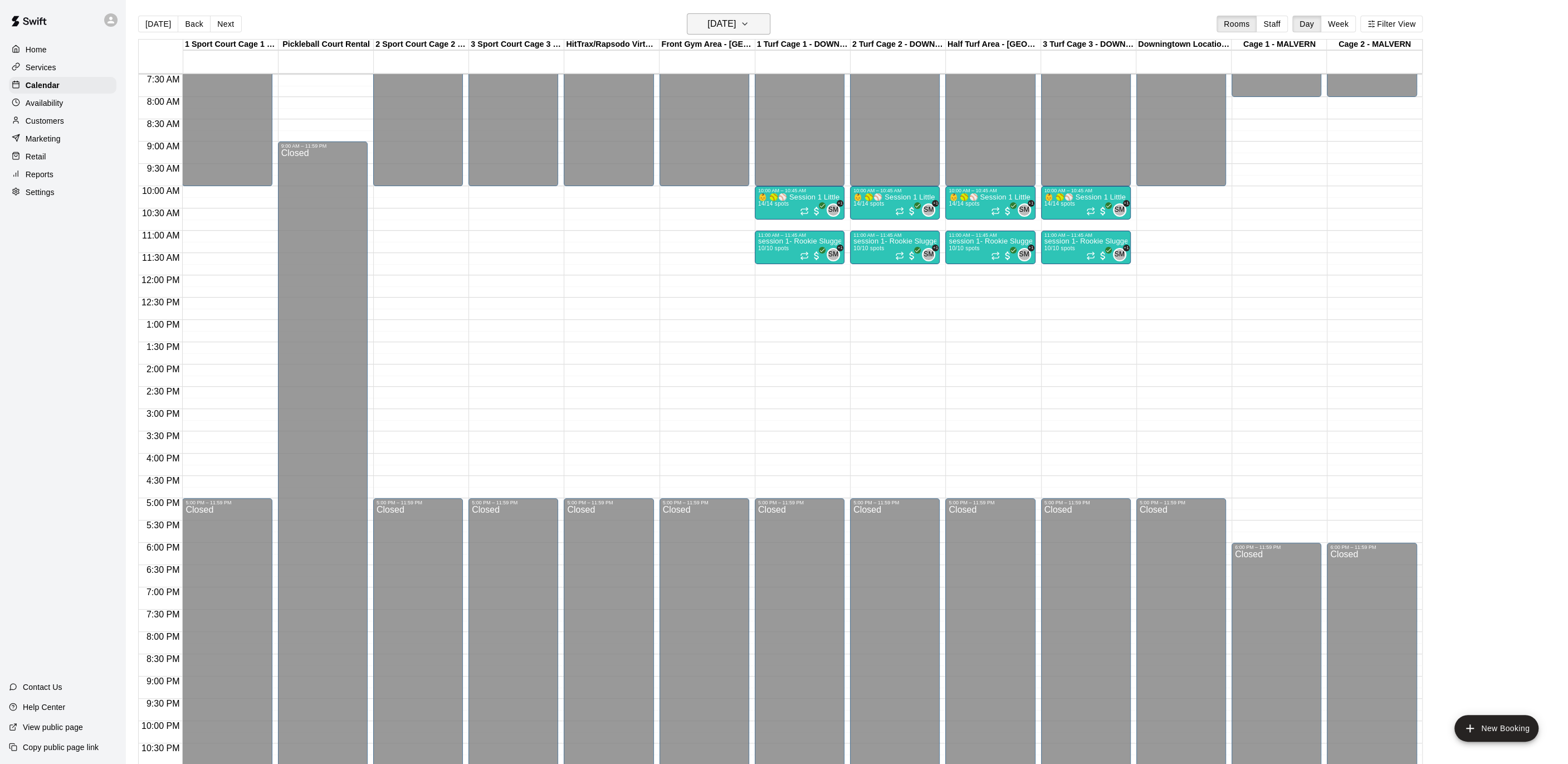
click at [749, 26] on icon "button" at bounding box center [744, 24] width 9 height 13
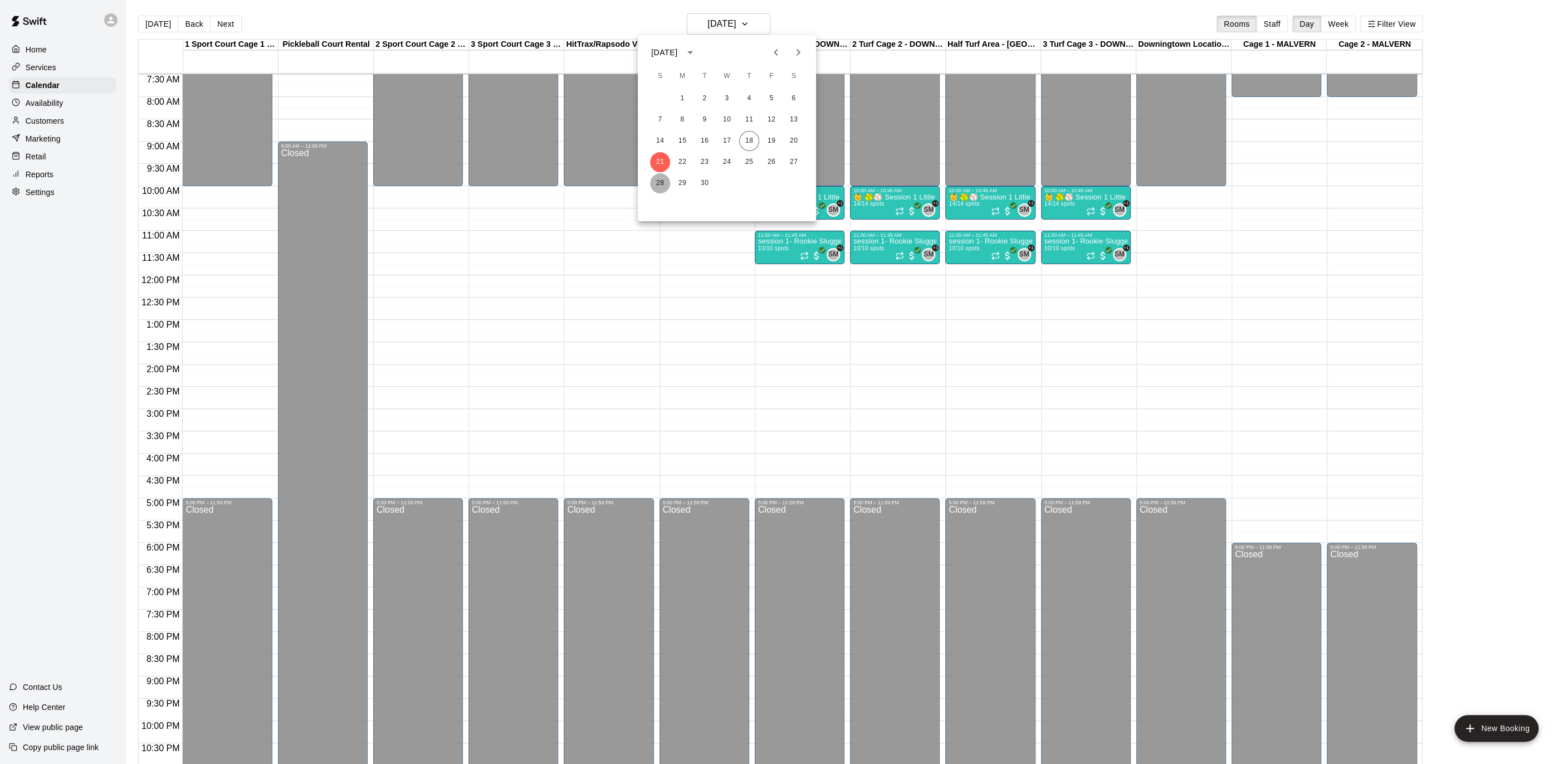
click at [653, 182] on button "28" at bounding box center [660, 183] width 20 height 20
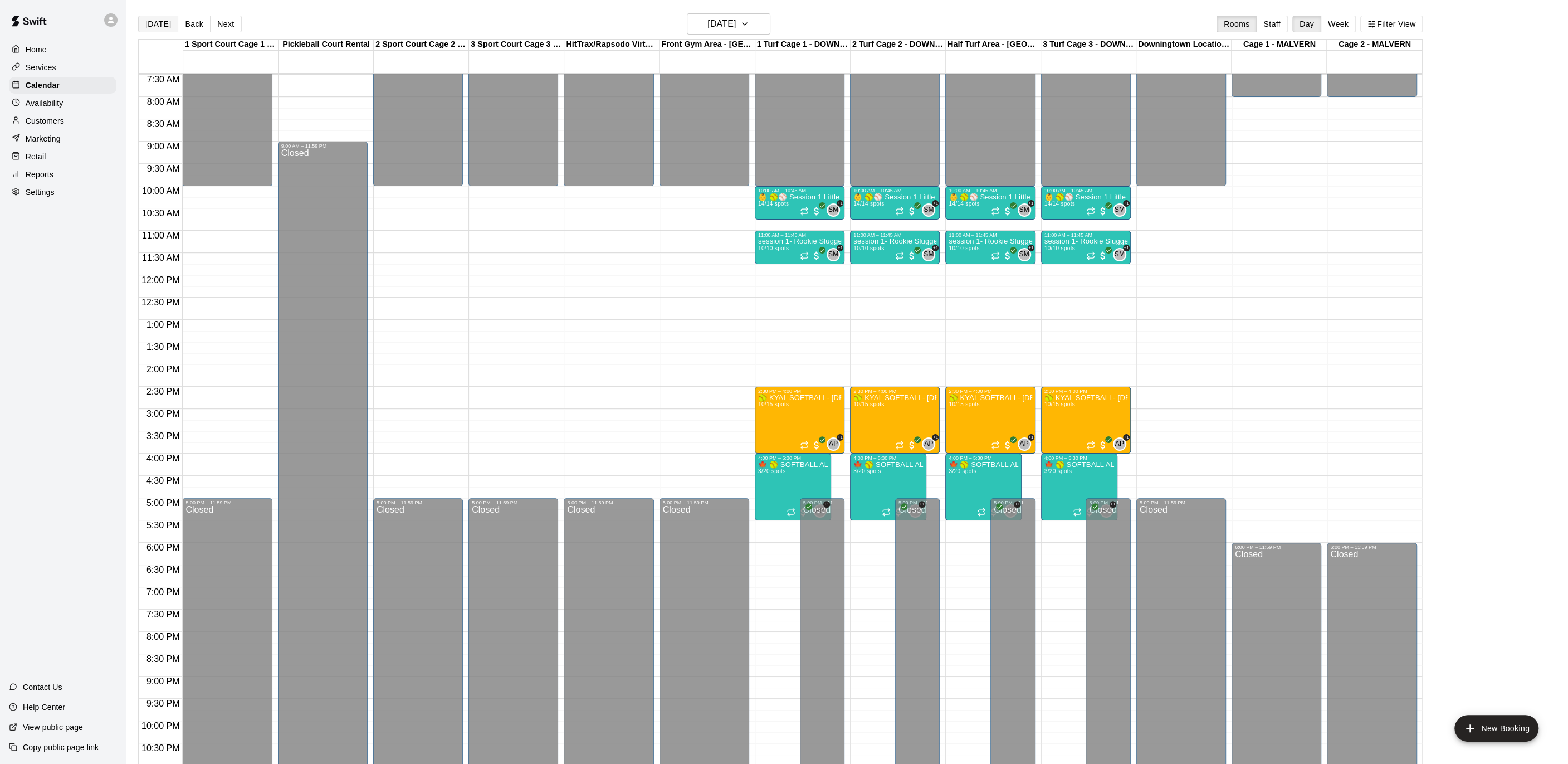
click at [152, 21] on button "[DATE]" at bounding box center [158, 24] width 40 height 16
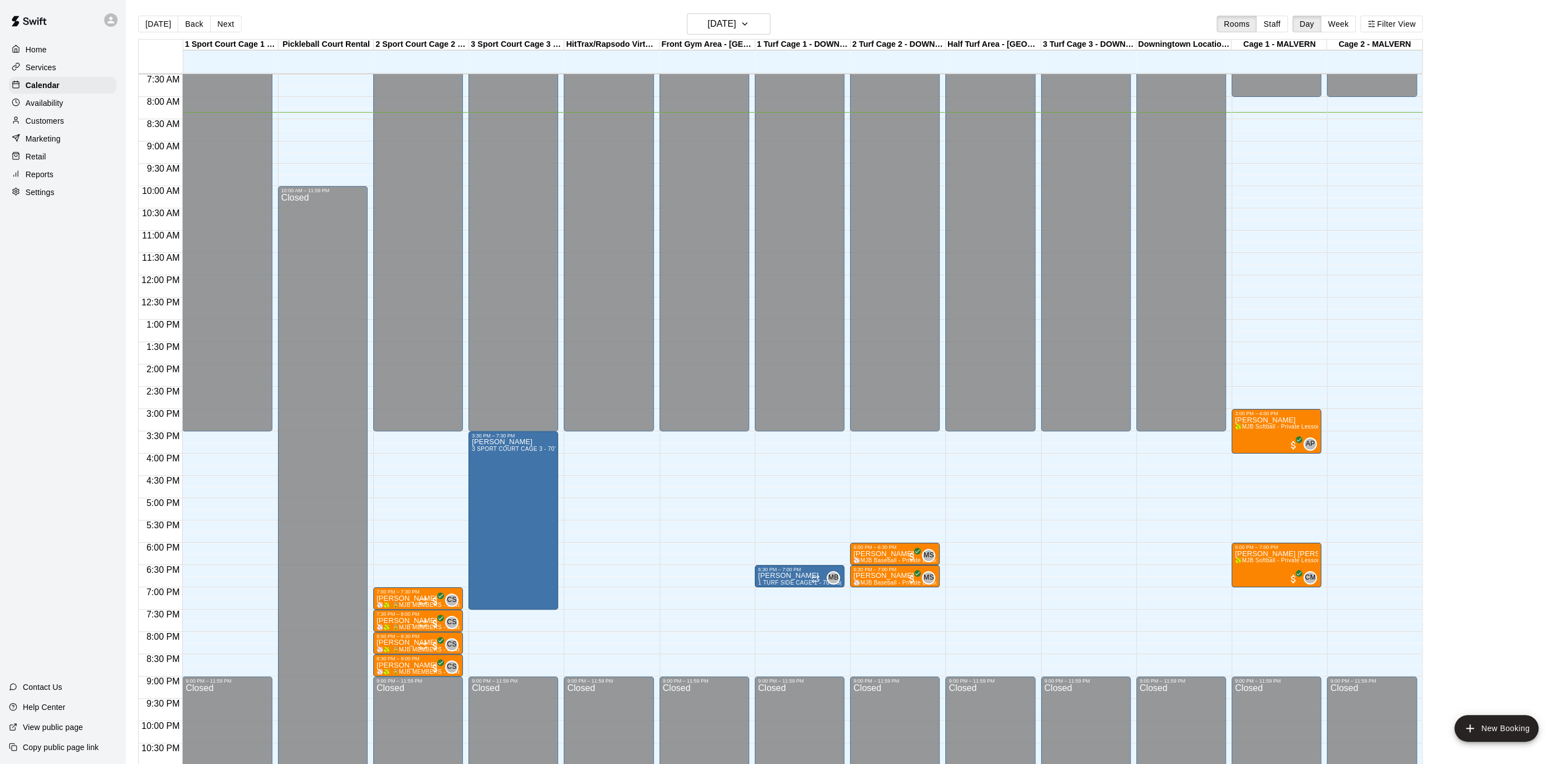
click at [57, 51] on div "Home" at bounding box center [63, 49] width 108 height 16
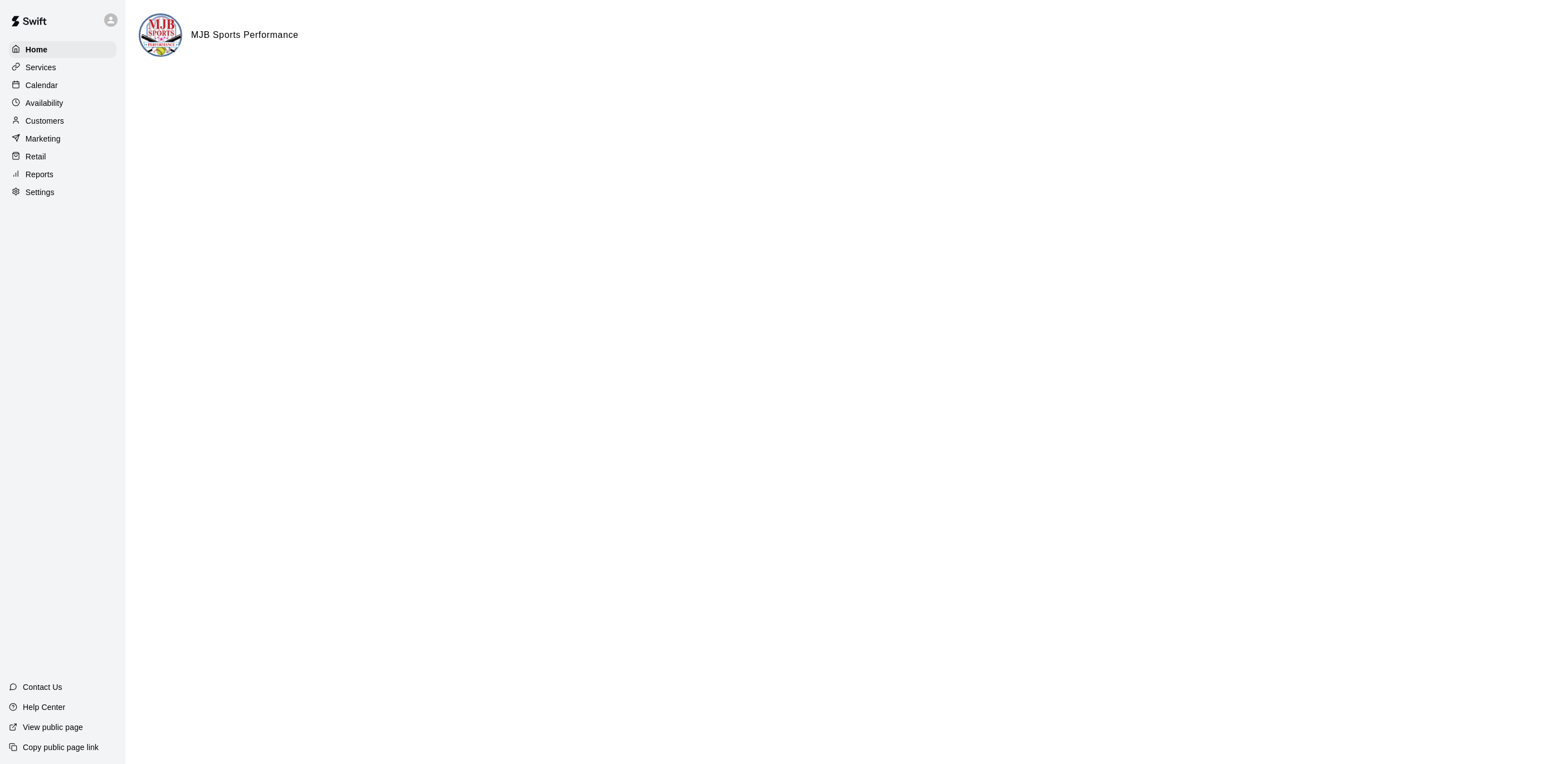
click at [52, 80] on p "Calendar" at bounding box center [41, 85] width 32 height 11
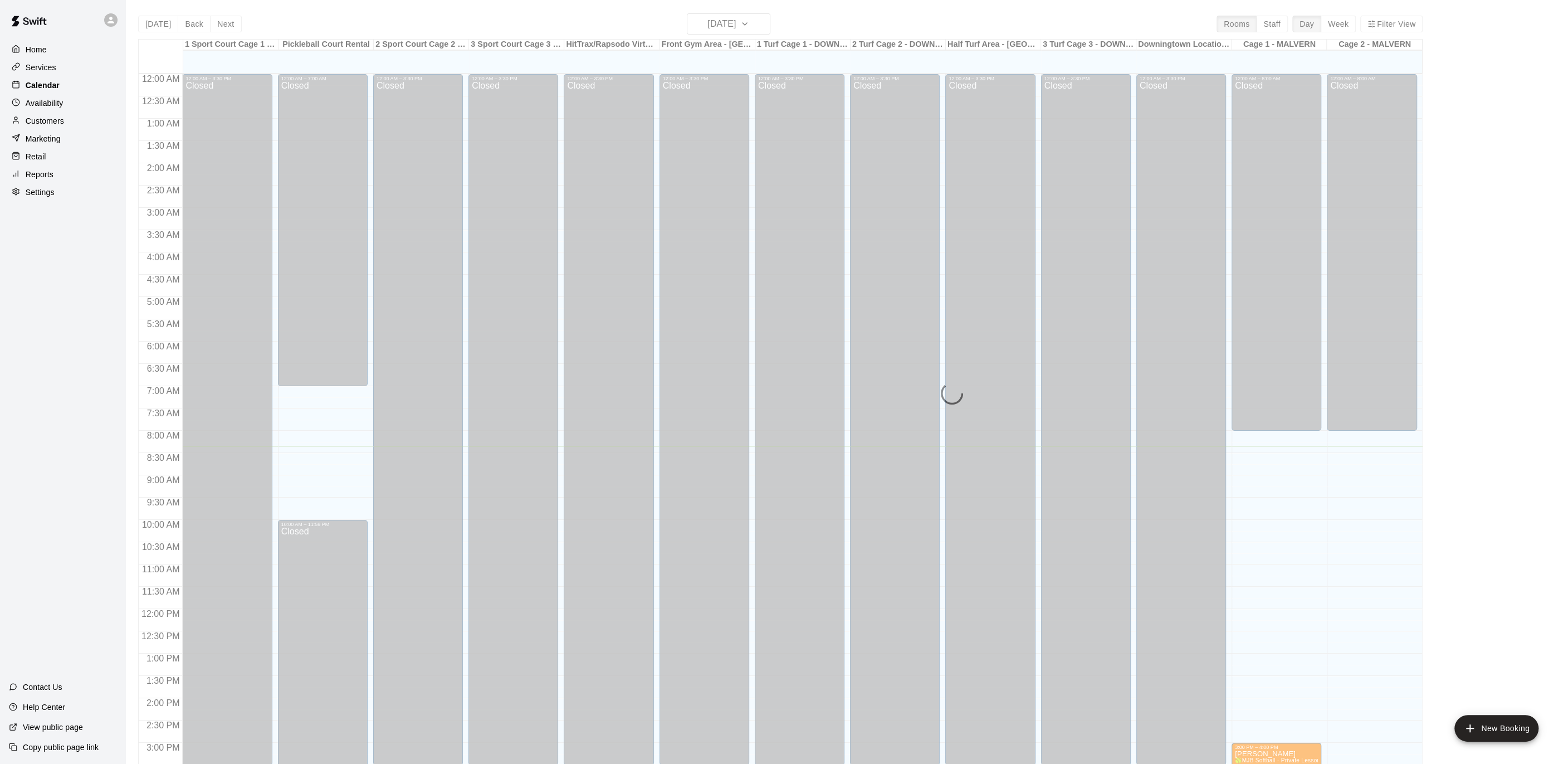
scroll to position [334, 0]
